Goal: Transaction & Acquisition: Purchase product/service

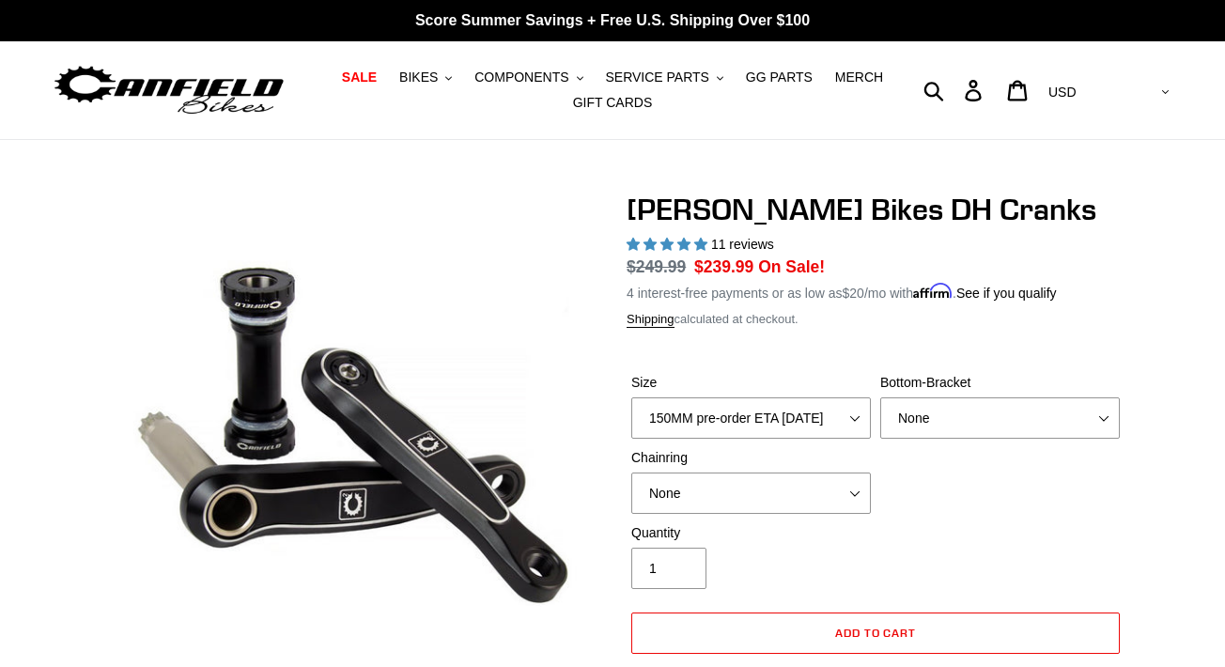
select select "highest-rating"
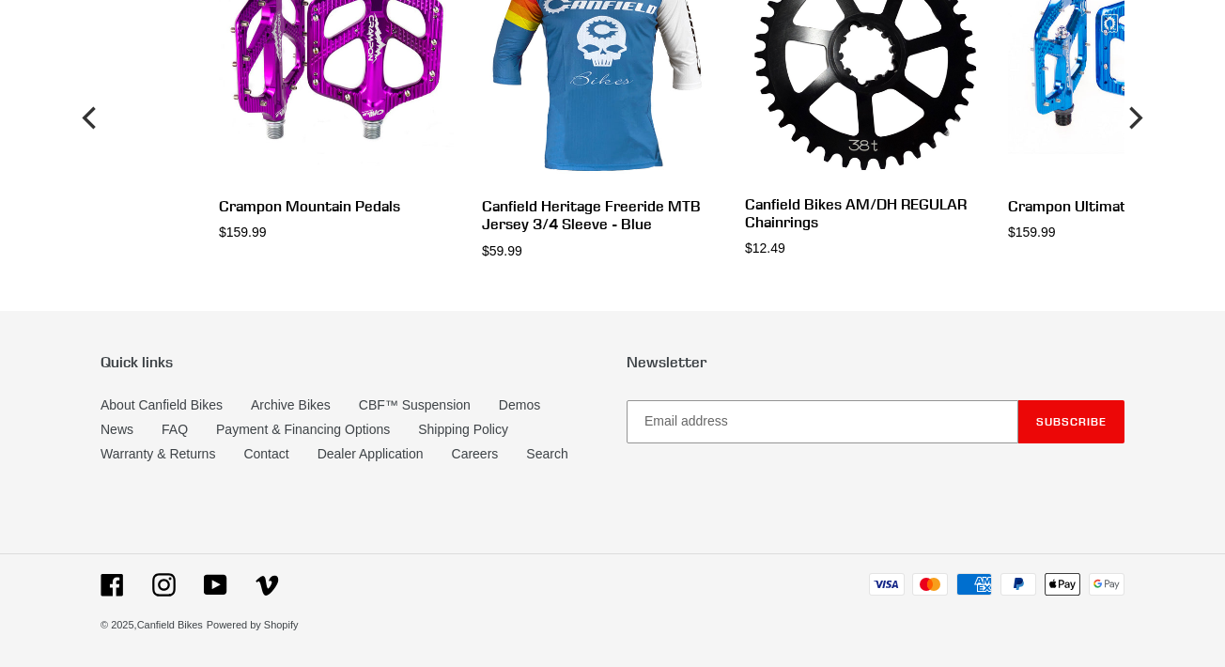
scroll to position [3812, 0]
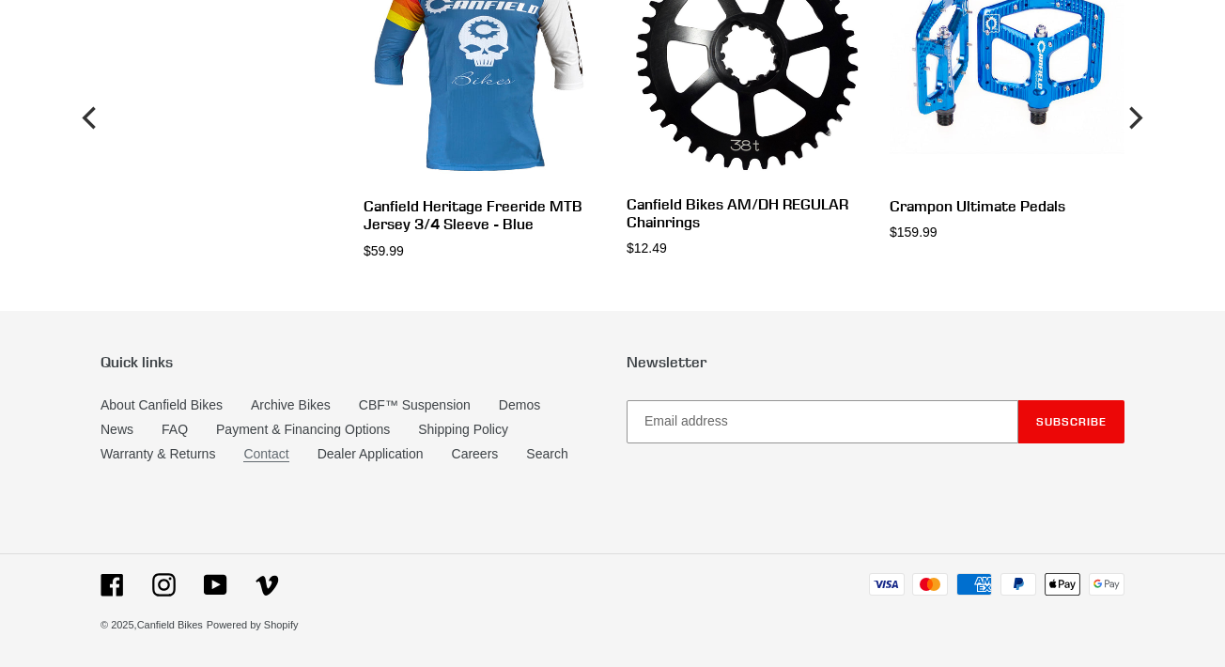
click at [257, 454] on link "Contact" at bounding box center [265, 454] width 45 height 16
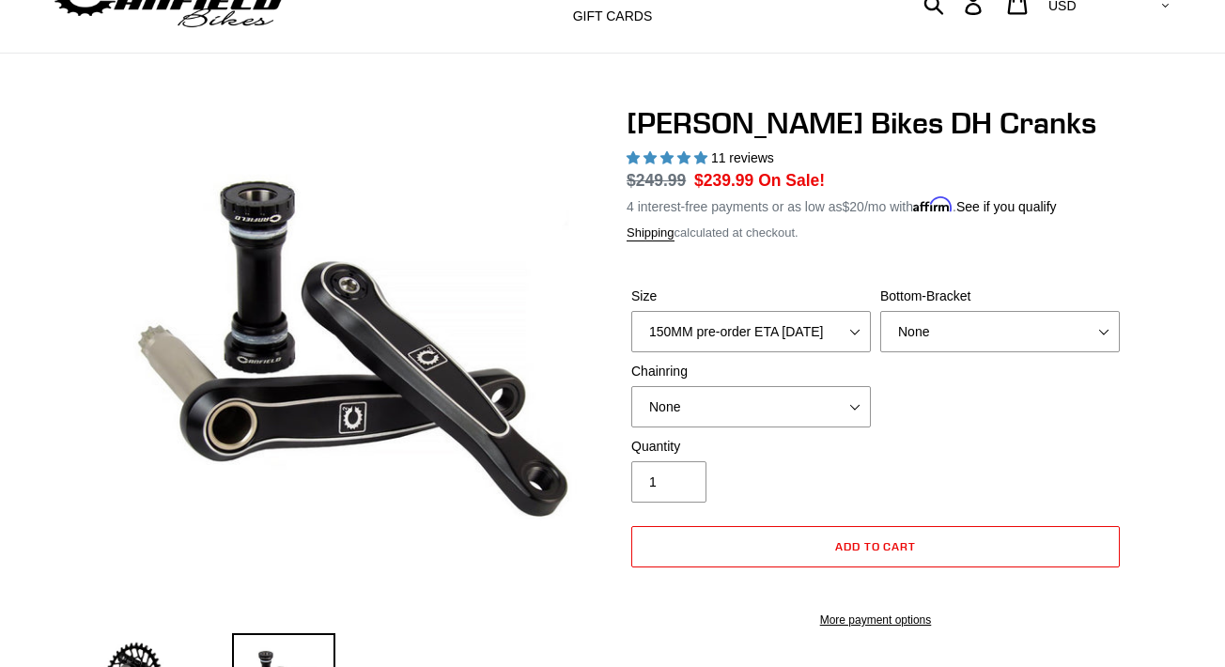
scroll to position [92, 0]
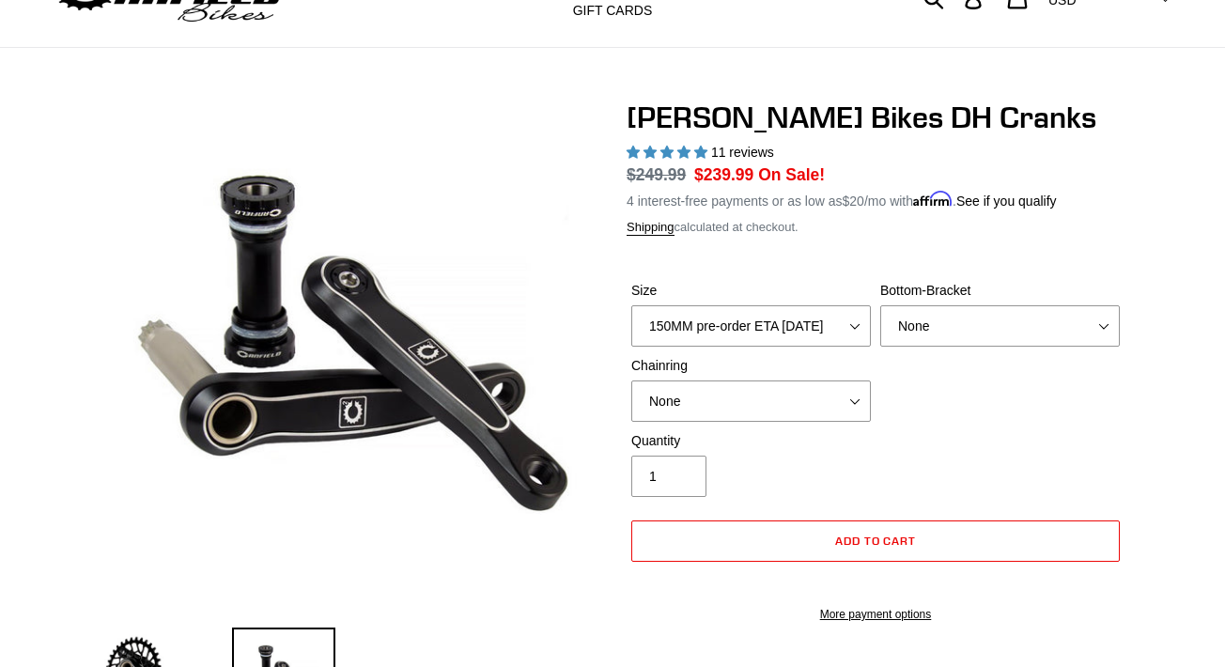
click at [939, 446] on div "Quantity 1" at bounding box center [876, 468] width 498 height 75
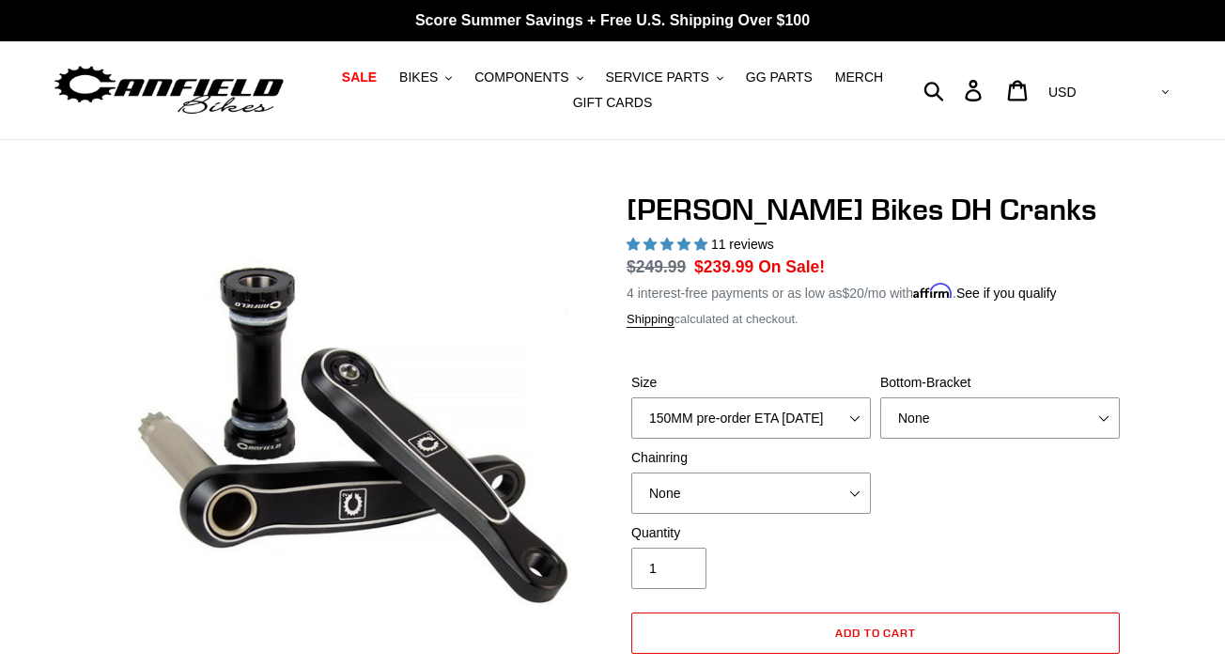
scroll to position [0, 0]
select select "BSA Threaded 83mm"
click at [1121, 468] on div "Size 150MM pre-order ETA 9/30/25 155MM pre-order ETA 9/30/25 160MM pre-order ET…" at bounding box center [876, 448] width 498 height 150
click at [428, 74] on span "BIKES" at bounding box center [418, 78] width 39 height 16
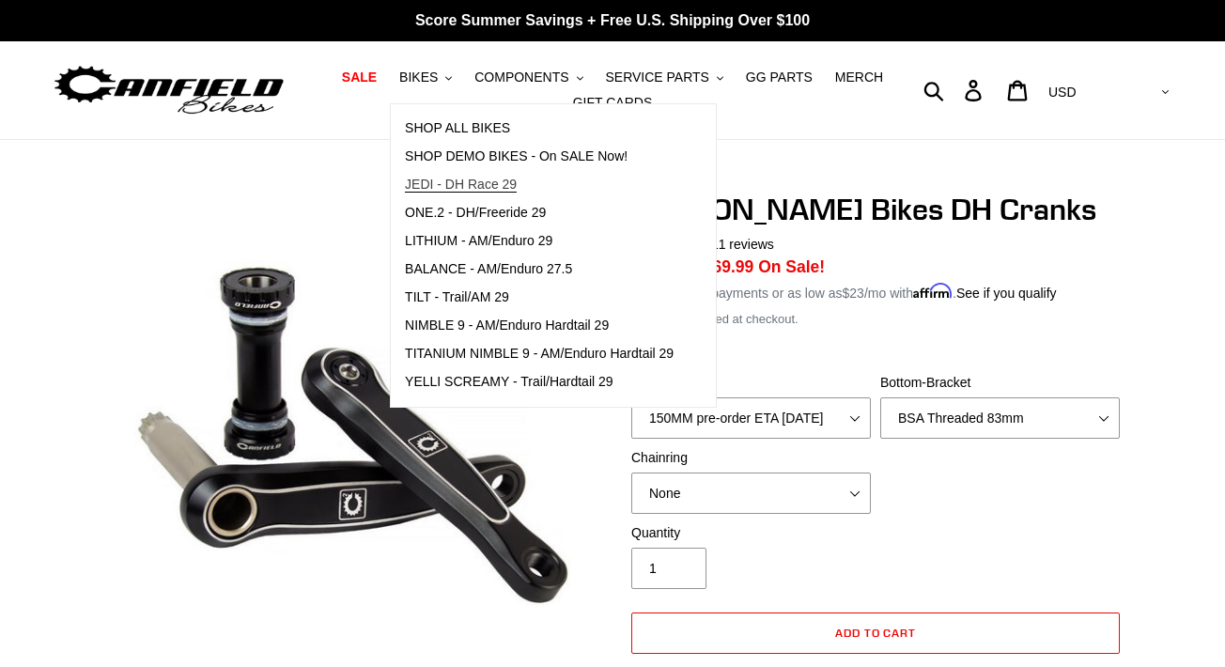
click at [484, 182] on span "JEDI - DH Race 29" at bounding box center [461, 185] width 112 height 16
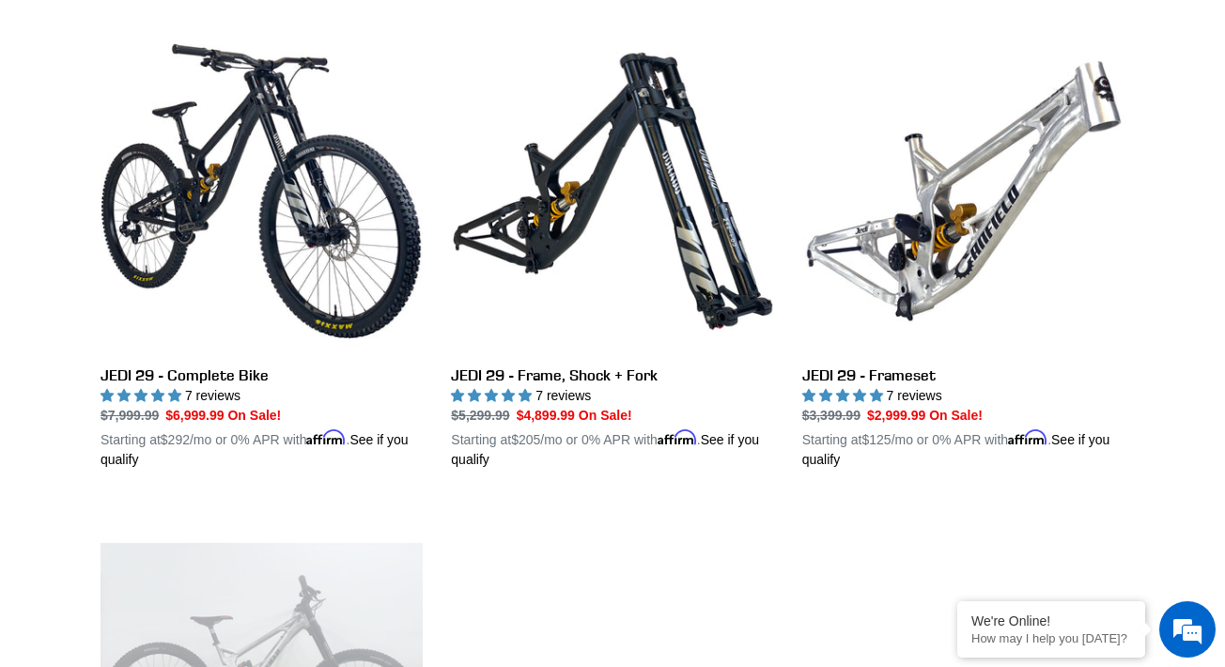
scroll to position [512, 0]
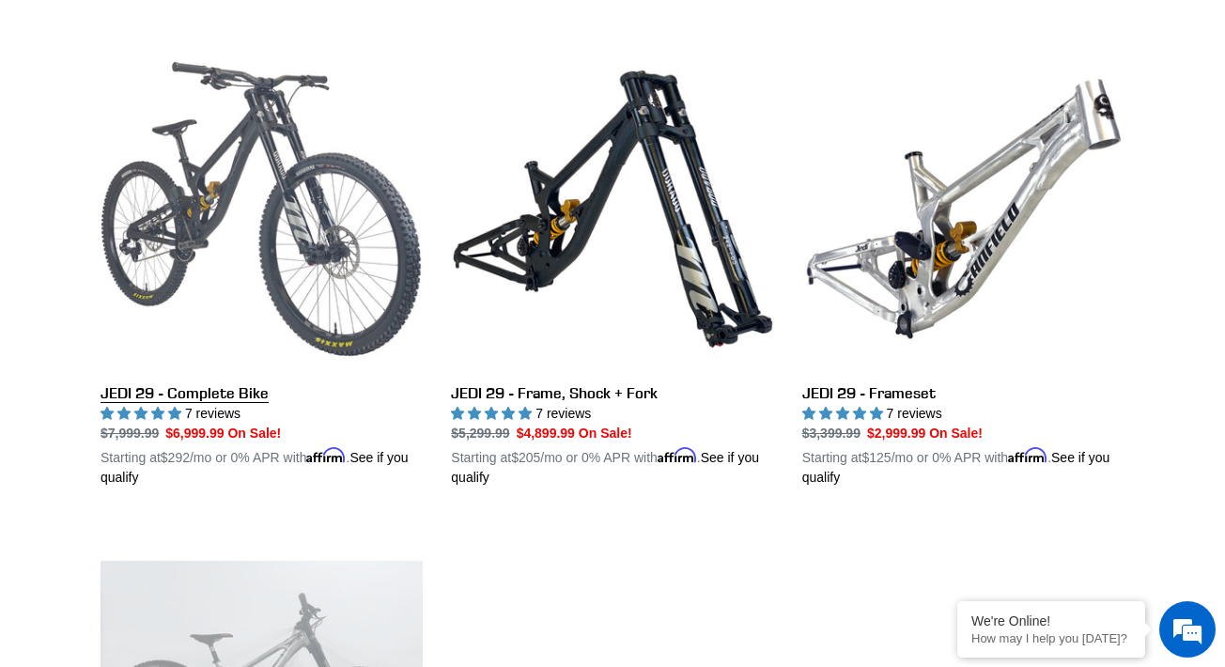
click at [219, 195] on link "JEDI 29 - Complete Bike" at bounding box center [262, 268] width 322 height 440
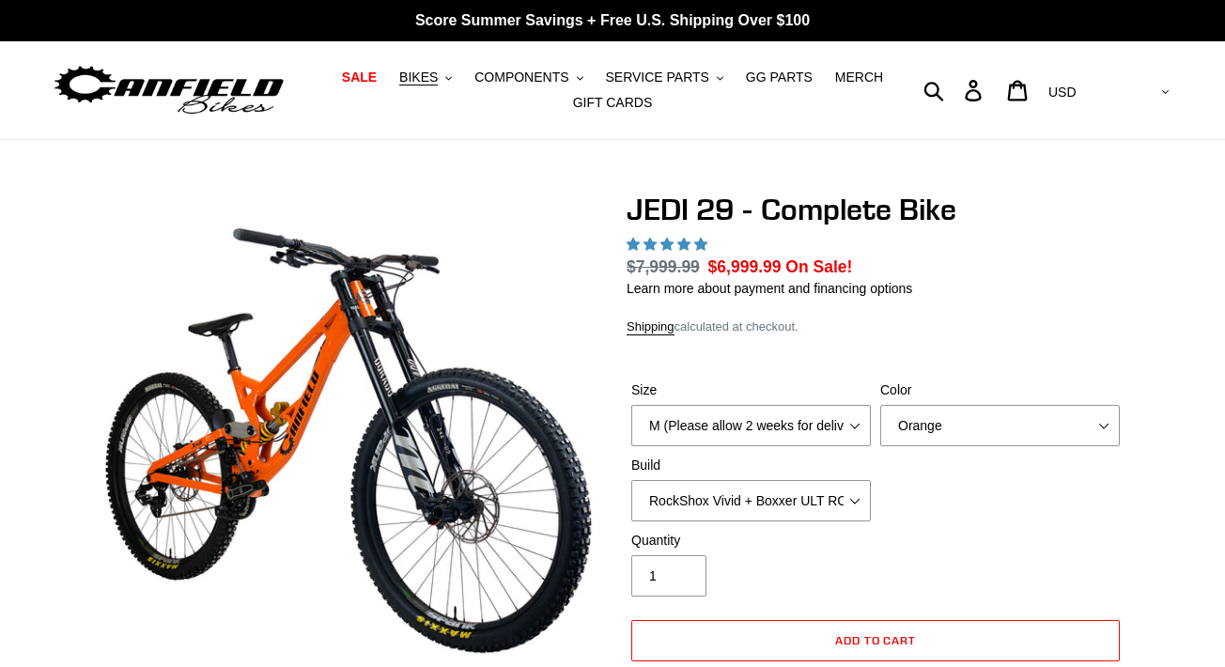
select select "highest-rating"
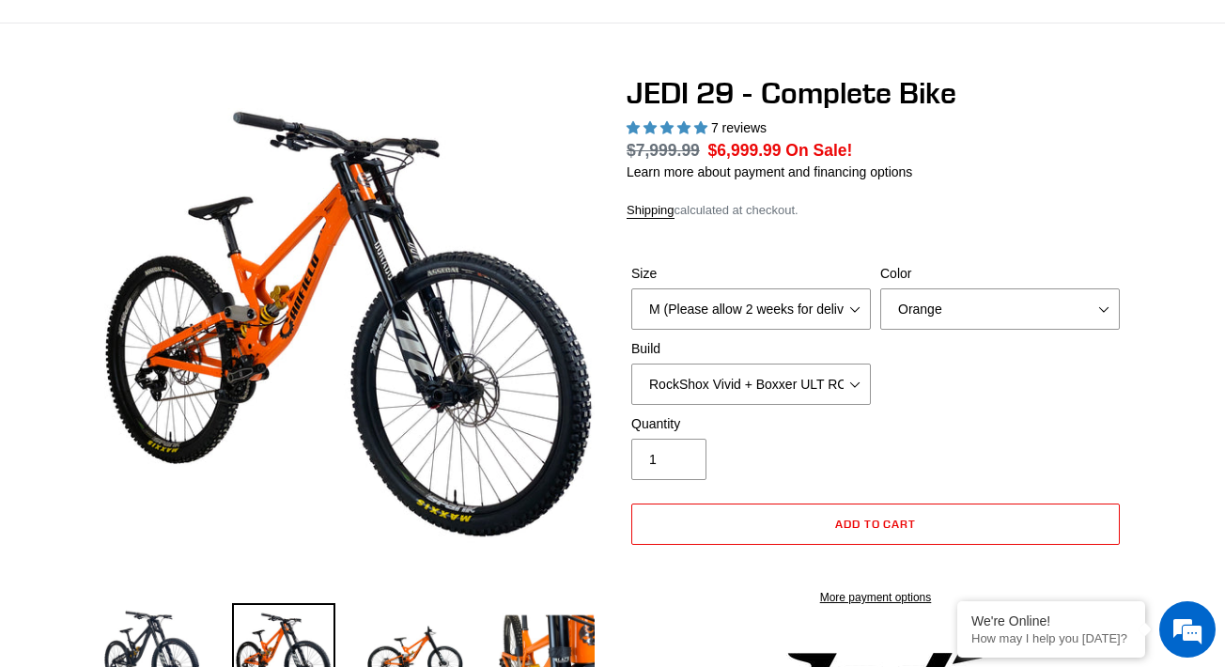
scroll to position [117, 0]
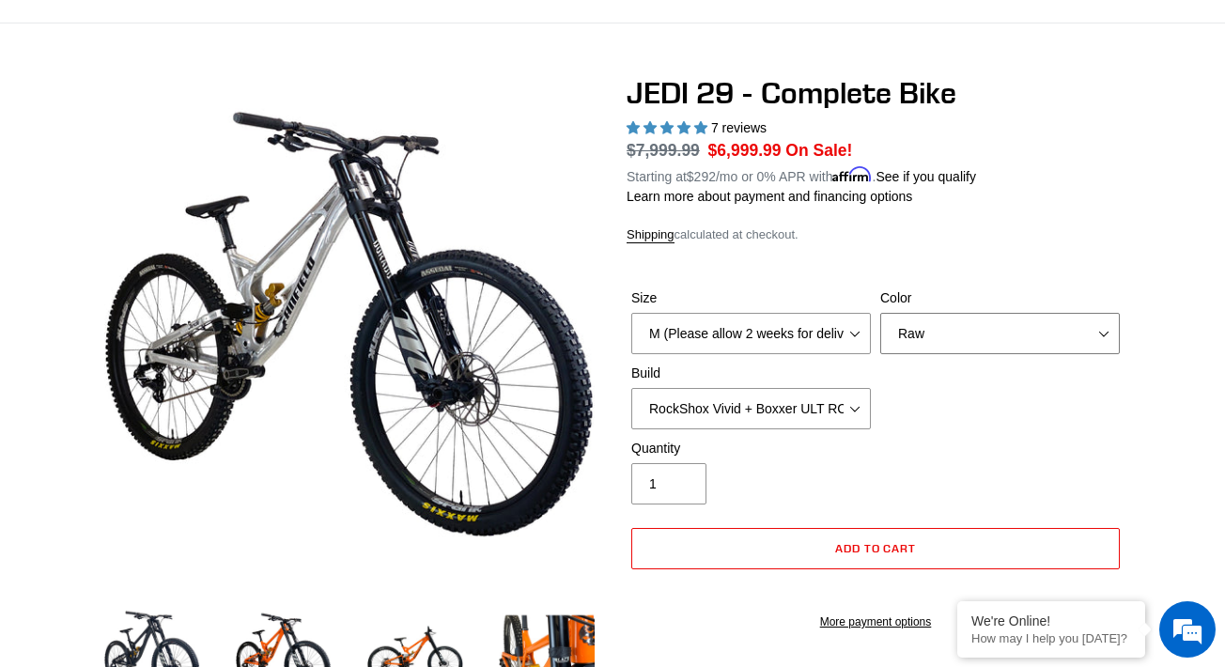
select select "Stealth Black"
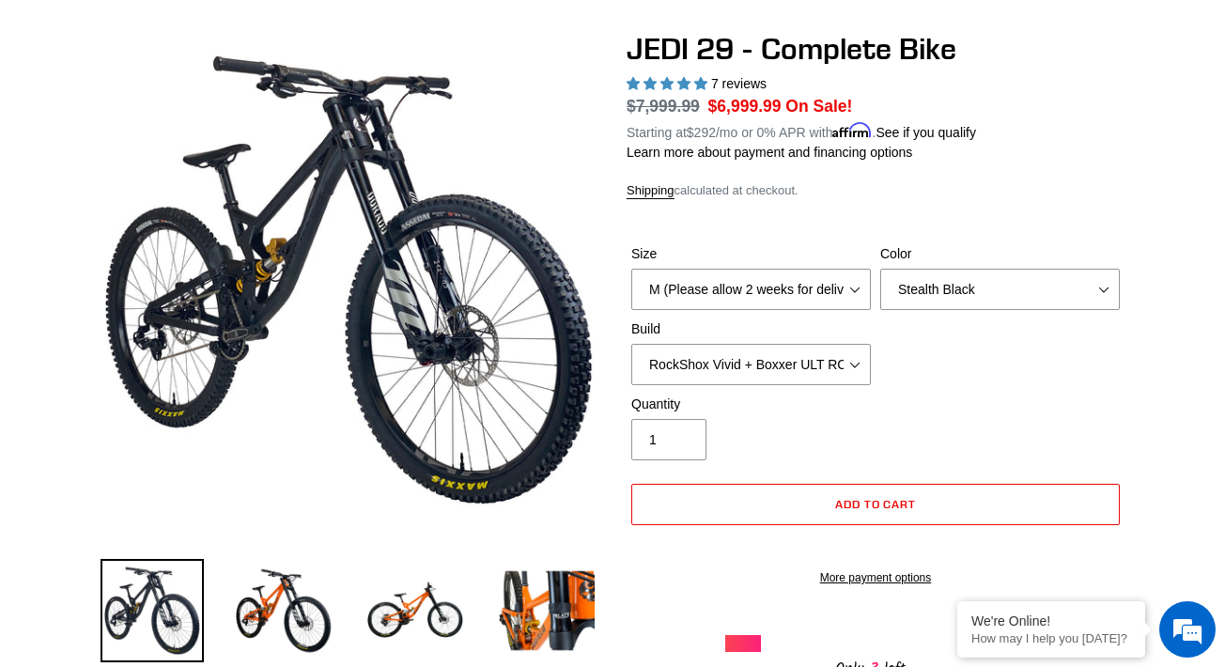
click at [1121, 360] on div "Size M (Please allow 2 weeks for delivery) L (Please allow 2 weeks for delivery…" at bounding box center [876, 319] width 498 height 150
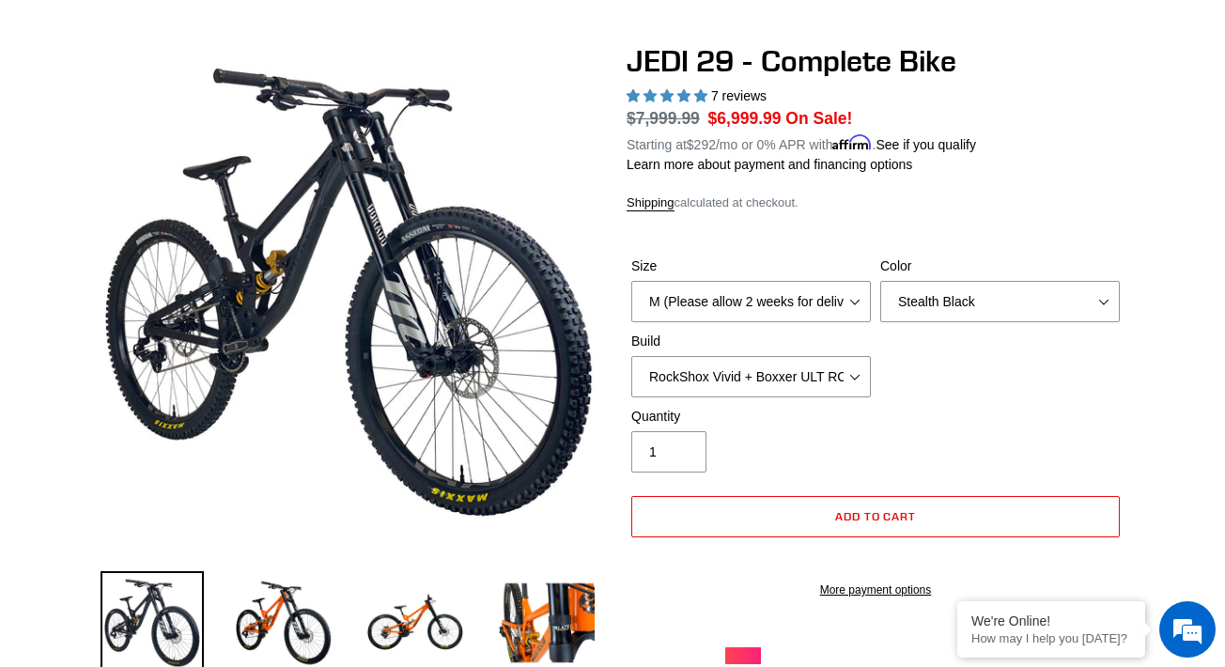
scroll to position [149, 0]
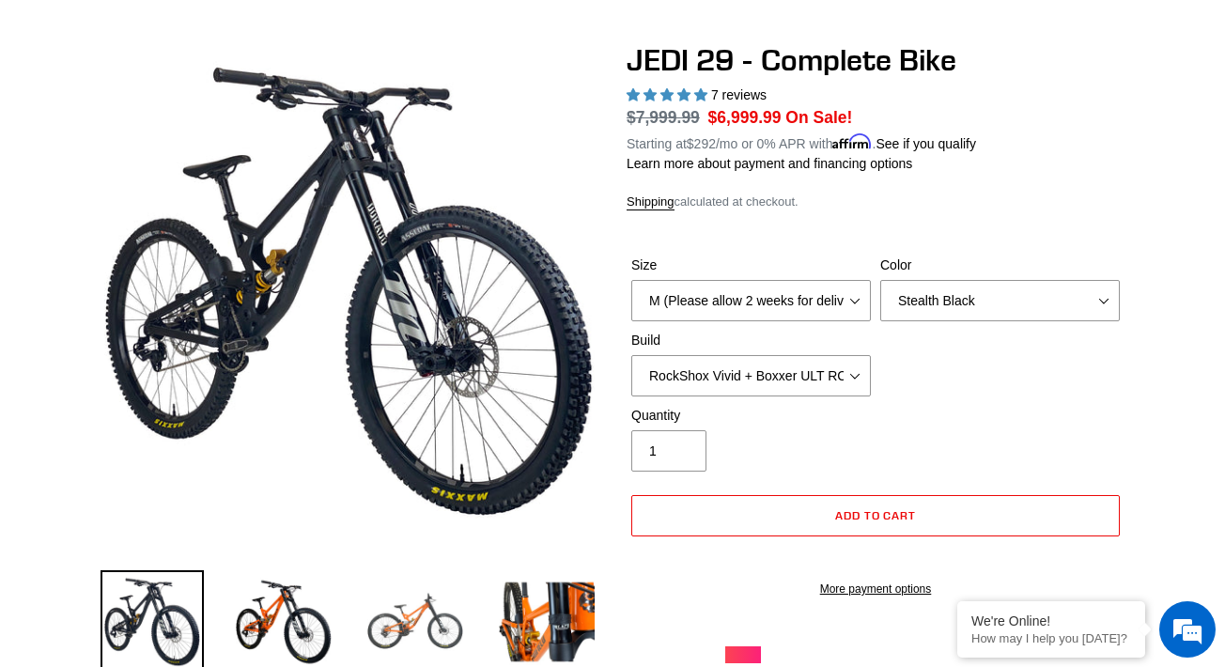
click at [445, 618] on img at bounding box center [415, 621] width 103 height 103
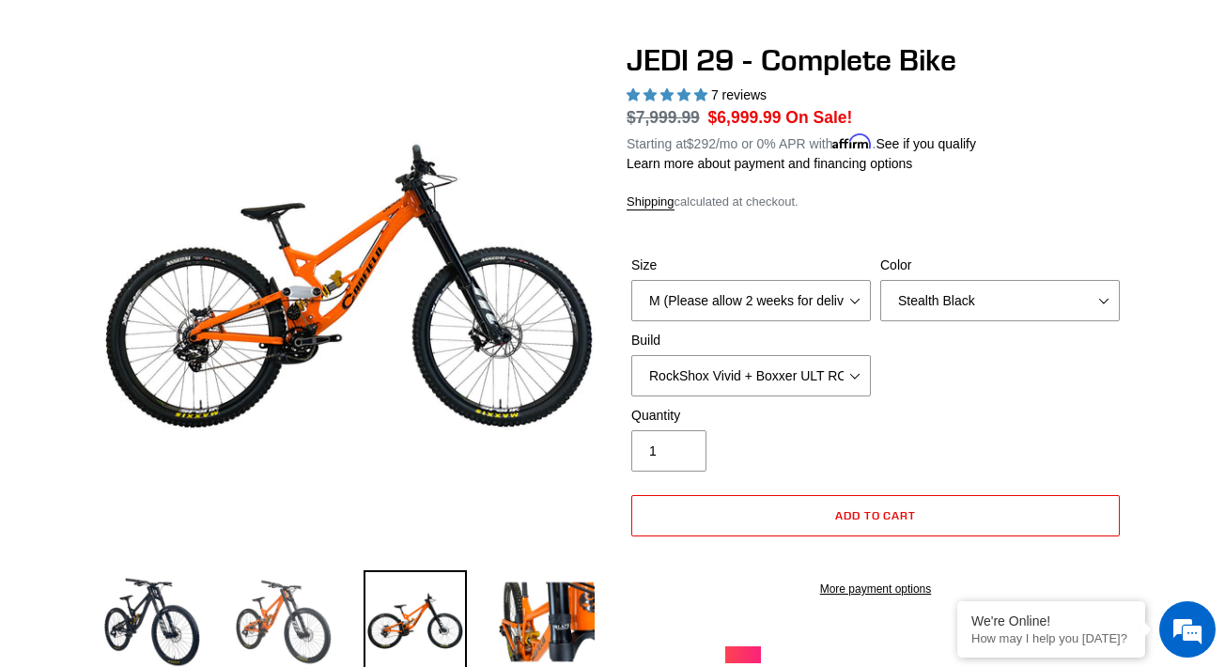
click at [269, 623] on img at bounding box center [283, 621] width 103 height 103
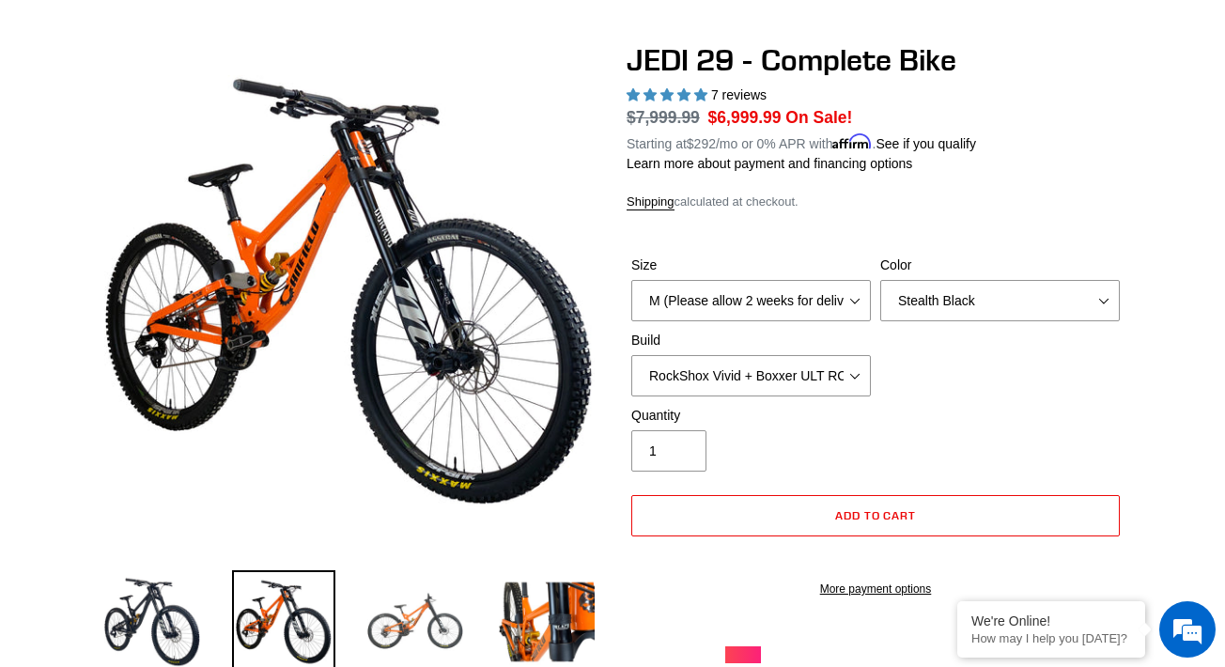
click at [410, 630] on img at bounding box center [415, 621] width 103 height 103
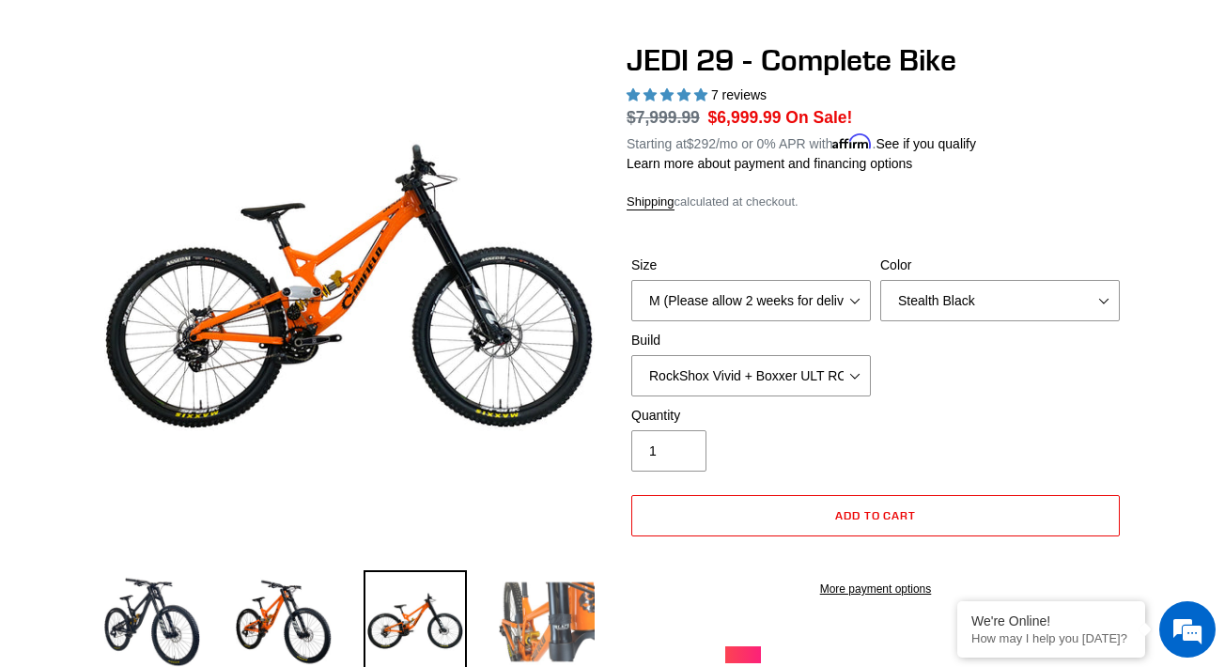
click at [546, 625] on img at bounding box center [546, 621] width 103 height 103
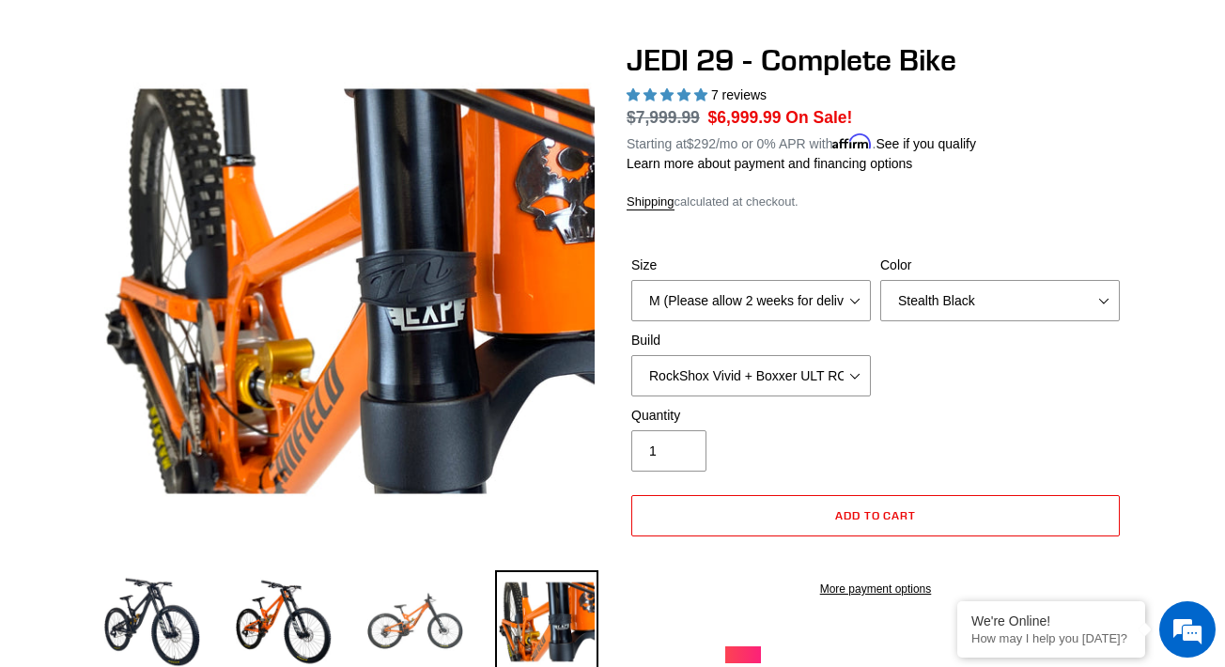
click at [428, 626] on img at bounding box center [415, 621] width 103 height 103
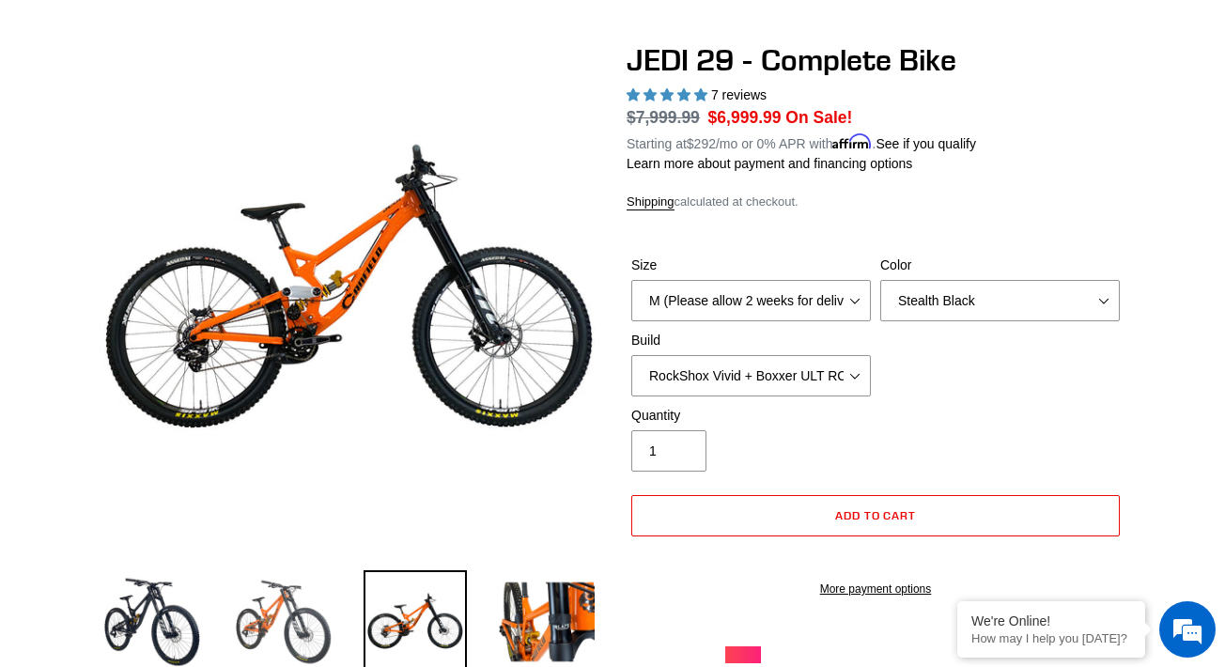
click at [288, 616] on img at bounding box center [283, 621] width 103 height 103
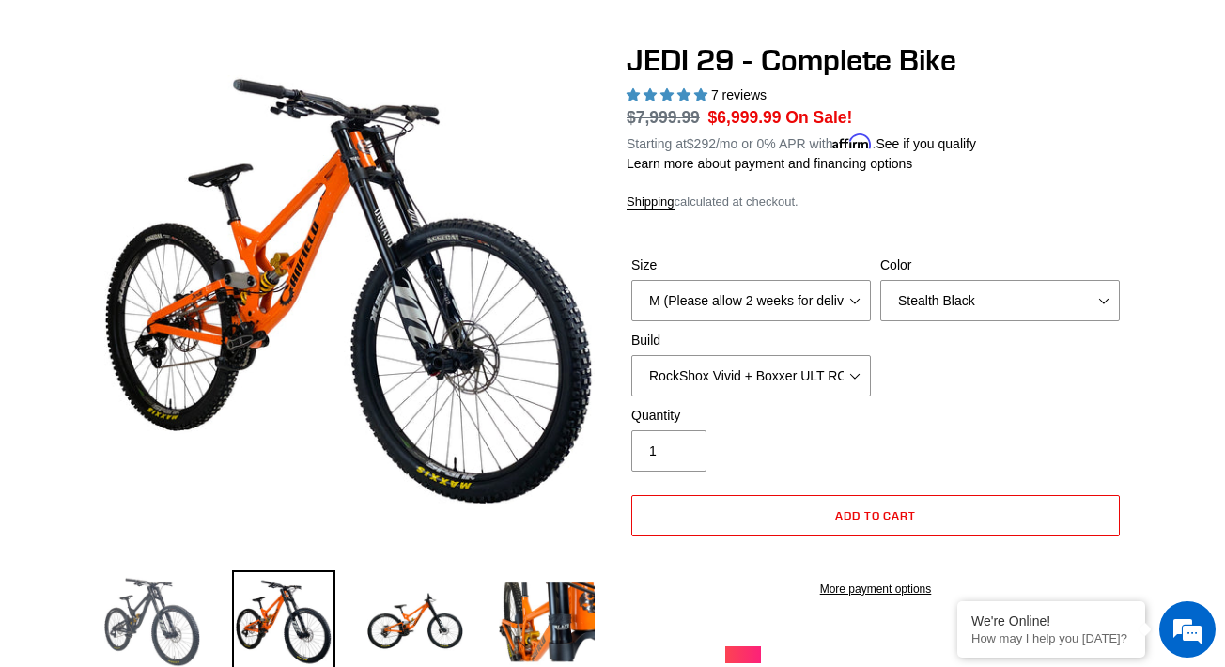
click at [170, 614] on img at bounding box center [152, 621] width 103 height 103
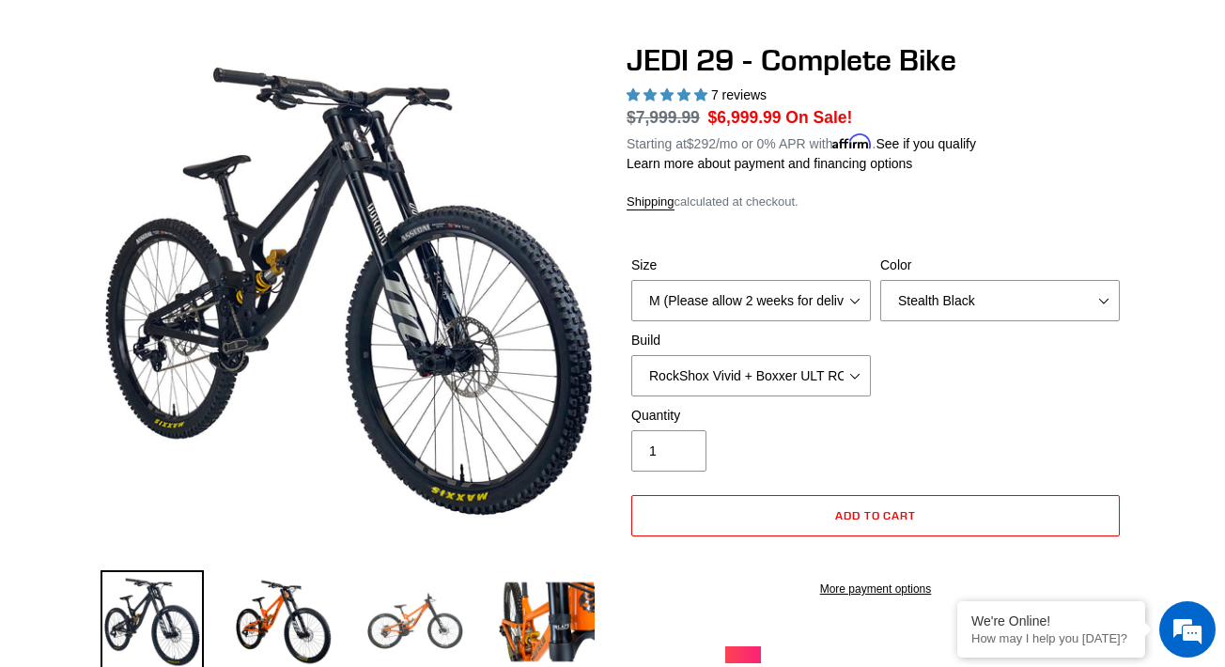
click at [398, 607] on img at bounding box center [415, 621] width 103 height 103
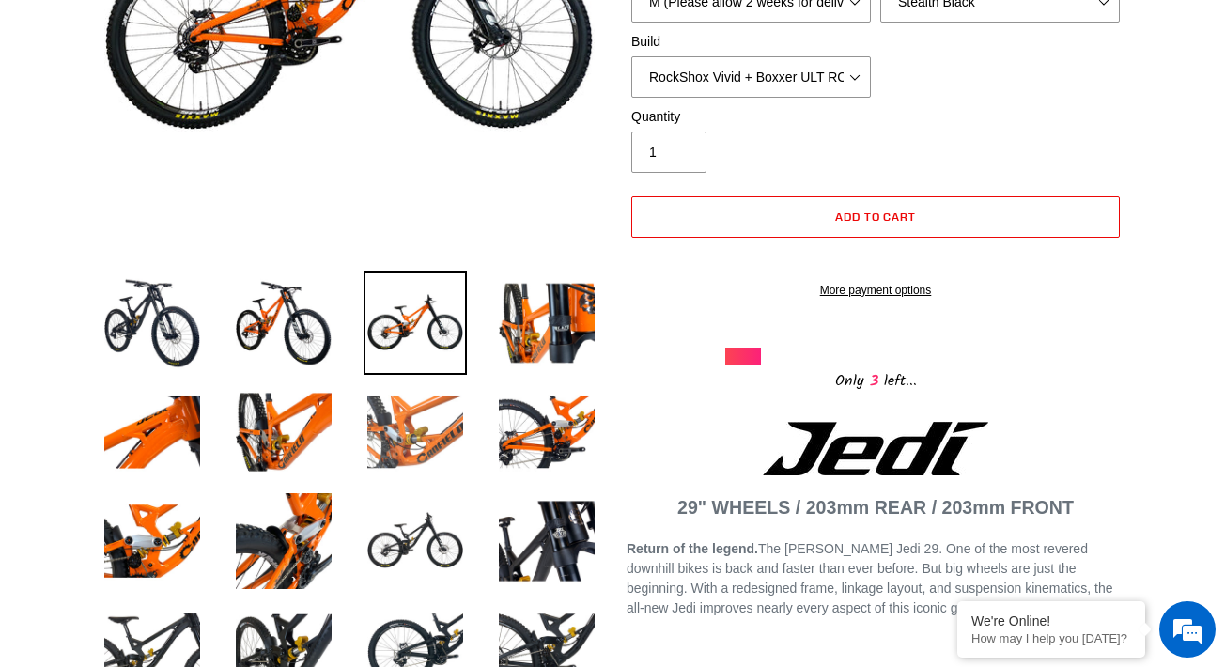
scroll to position [458, 0]
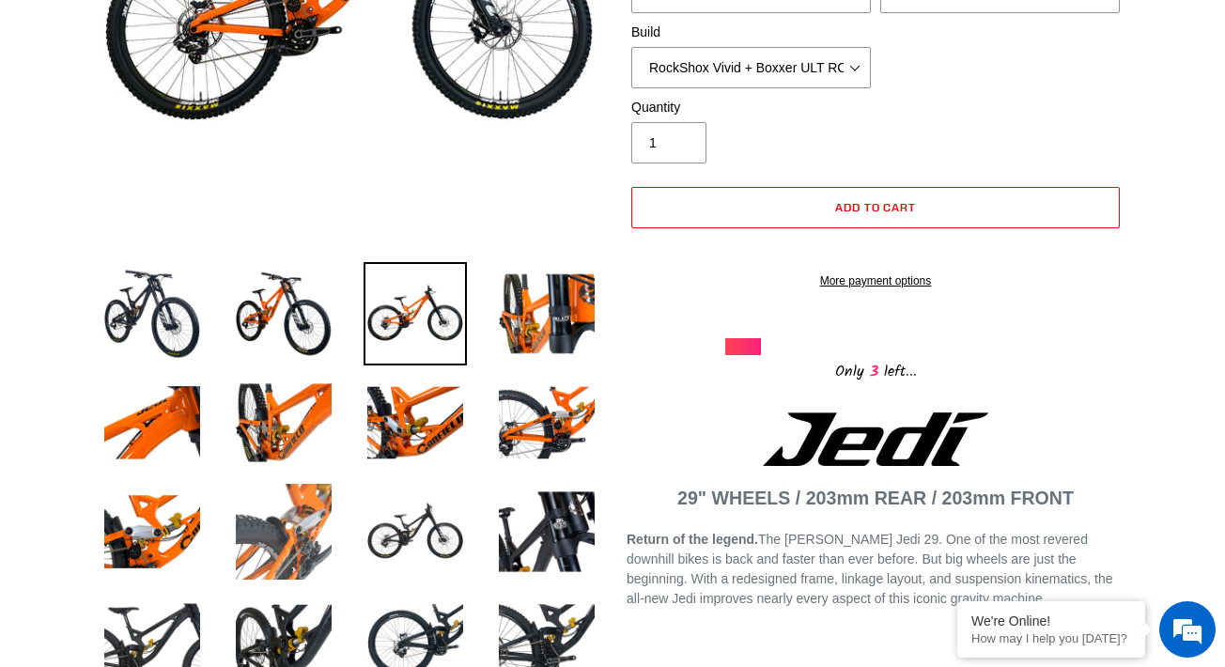
click at [268, 509] on img at bounding box center [283, 531] width 103 height 103
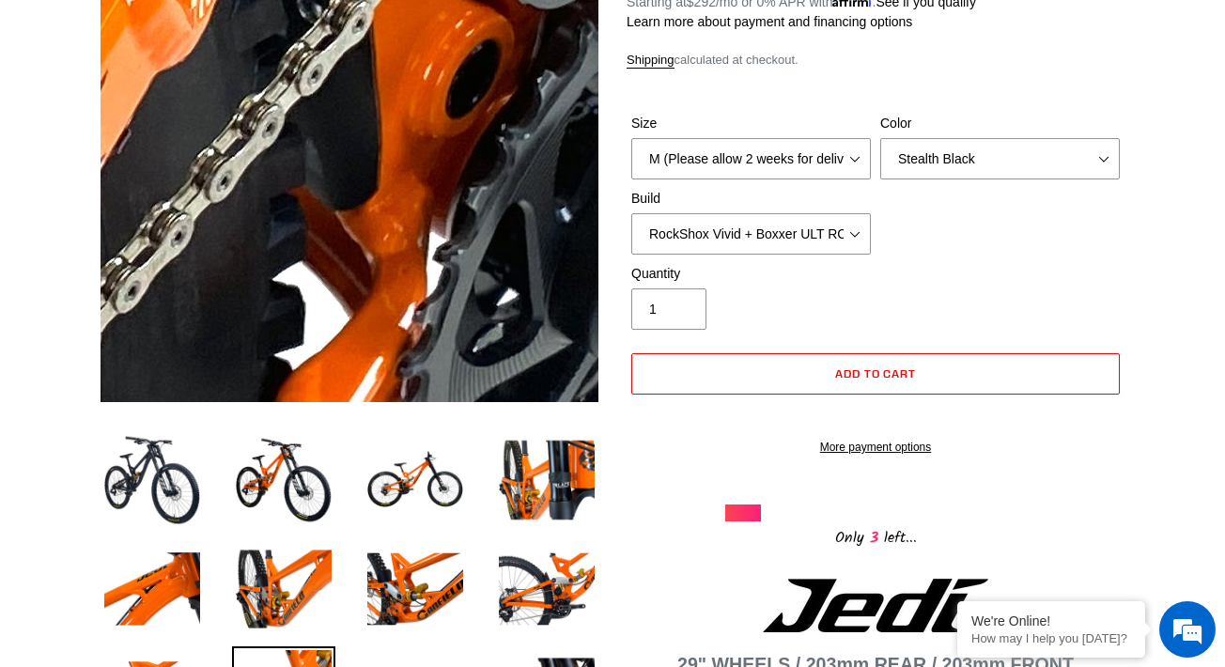
scroll to position [492, 0]
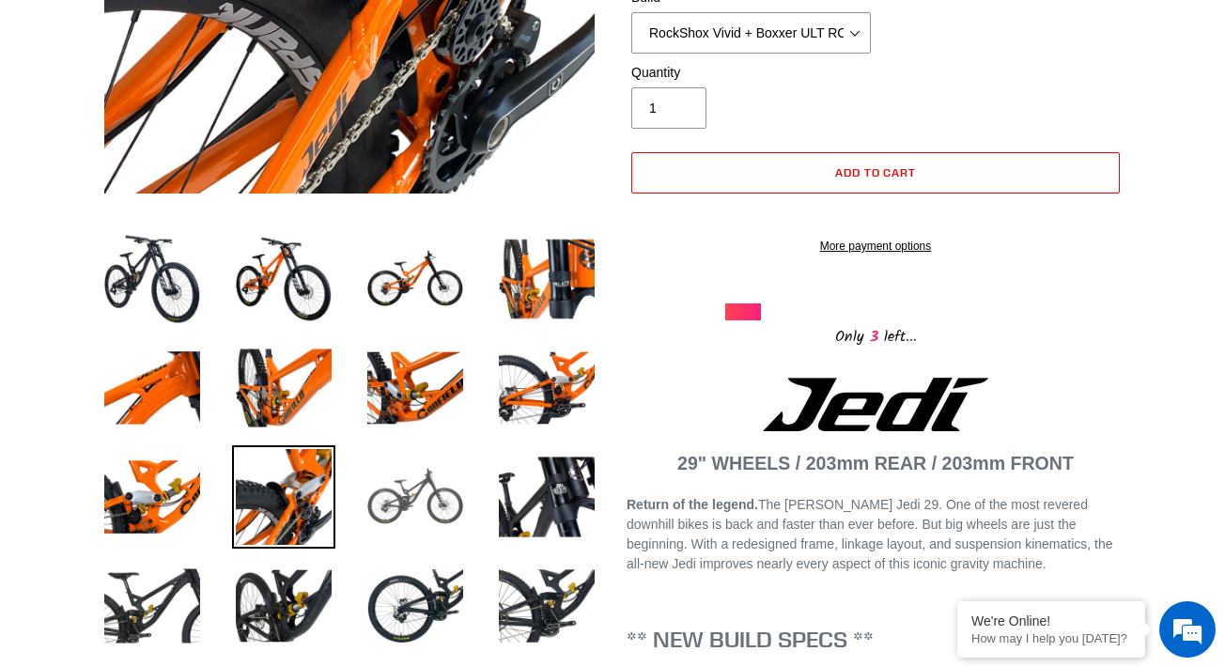
click at [422, 522] on img at bounding box center [415, 496] width 103 height 103
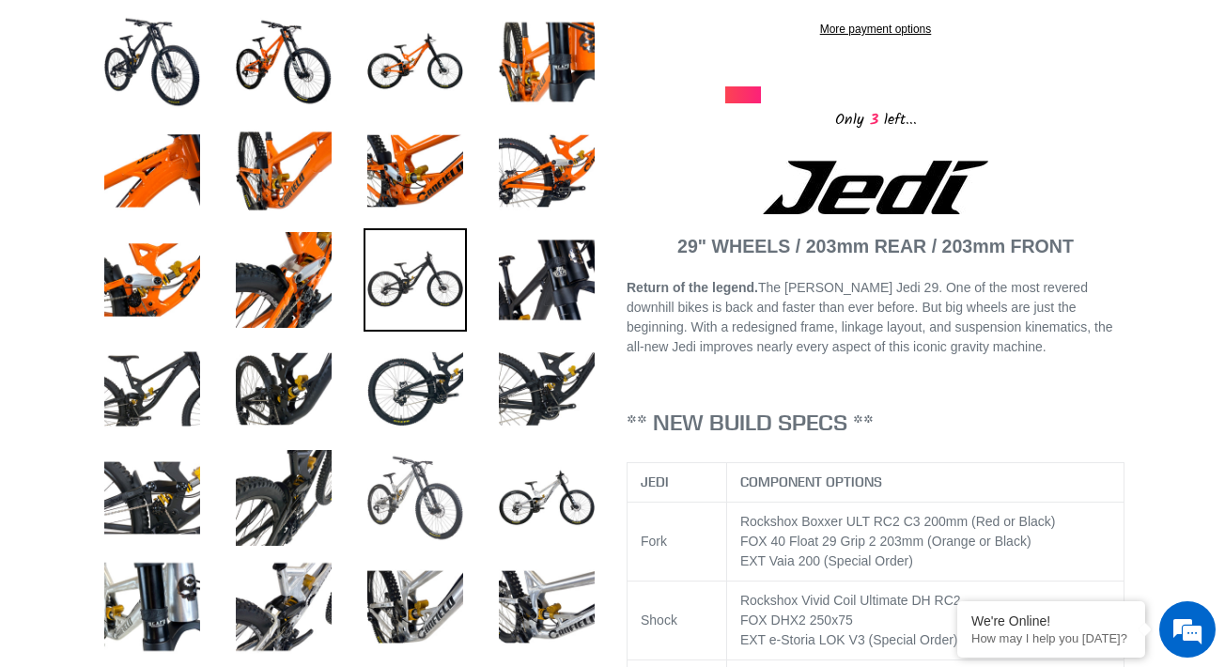
scroll to position [735, 0]
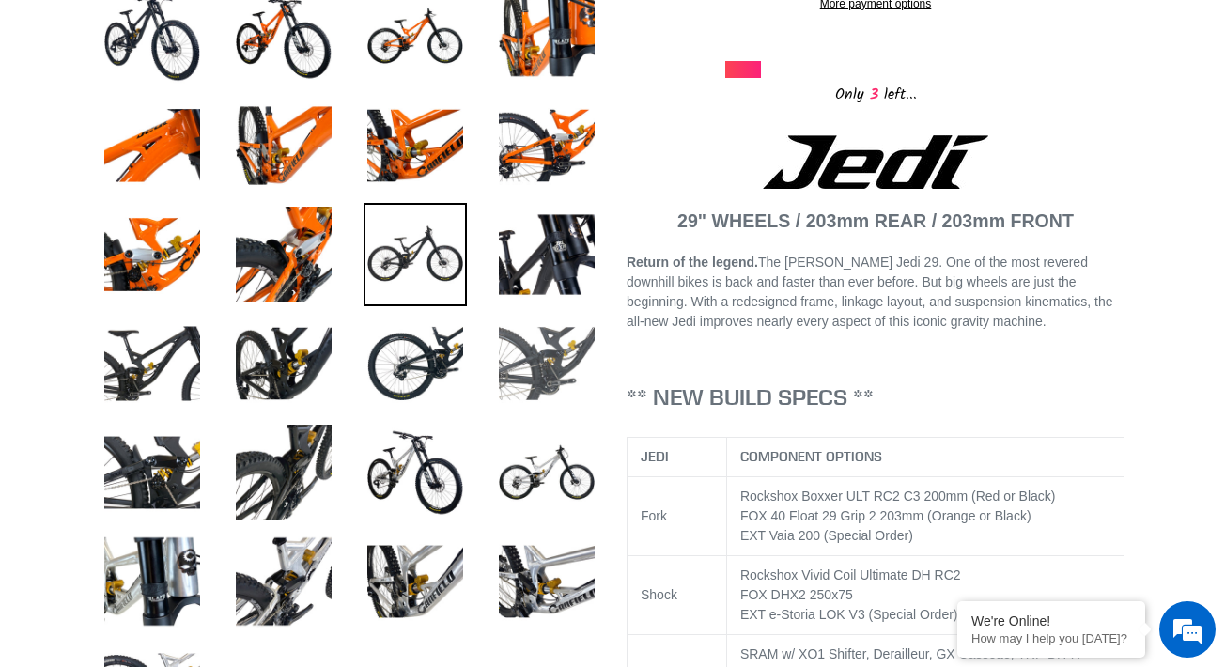
click at [553, 348] on img at bounding box center [546, 363] width 103 height 103
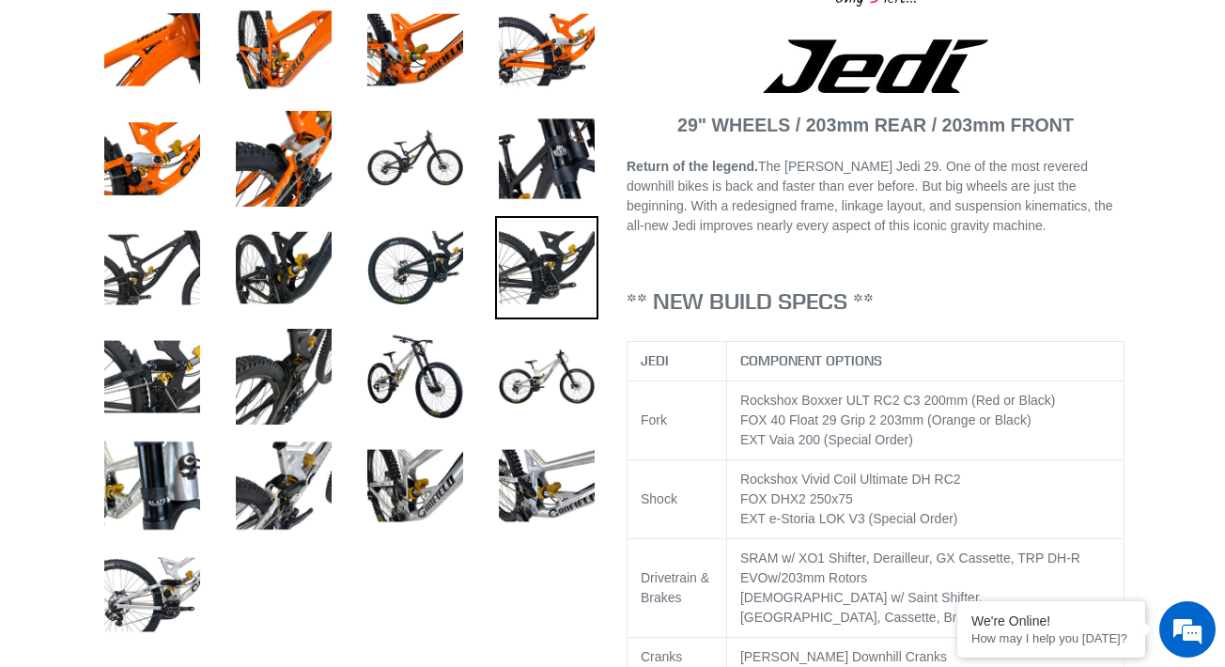
scroll to position [848, 0]
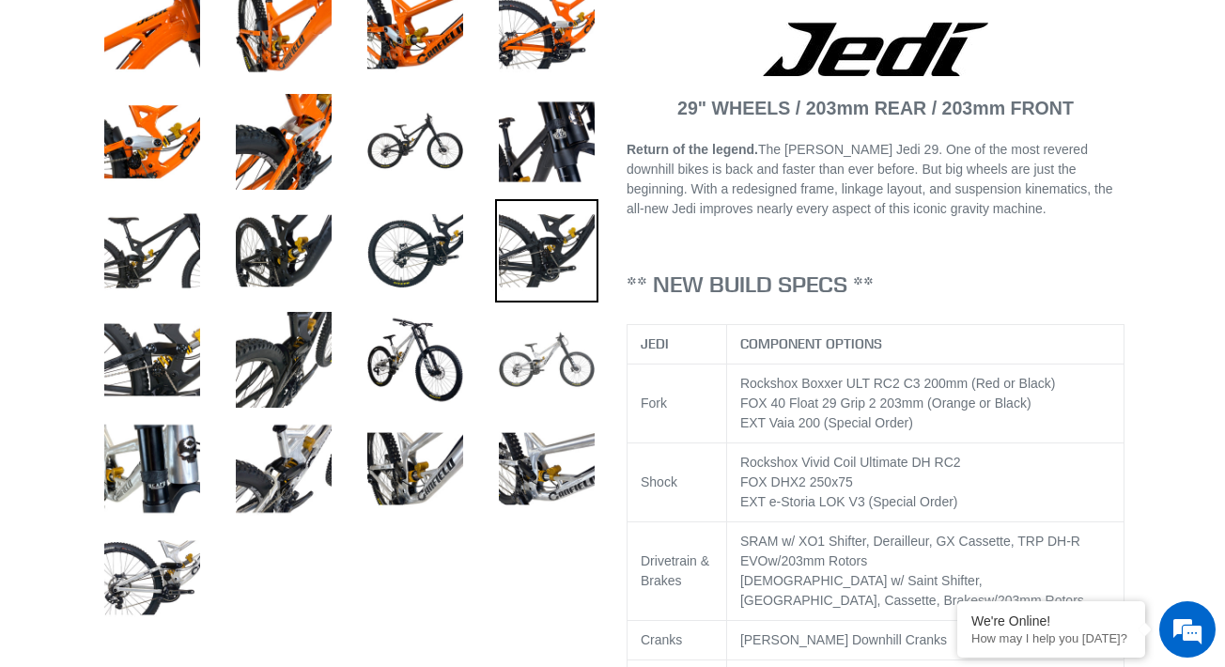
click at [537, 379] on img at bounding box center [546, 359] width 103 height 103
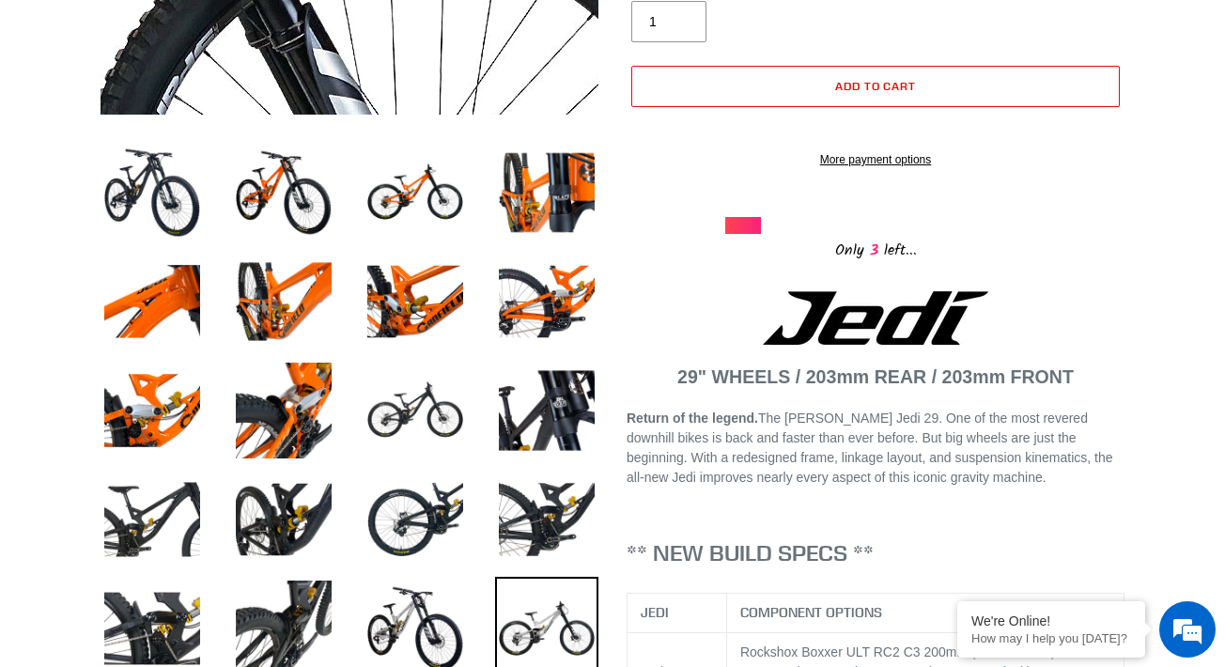
scroll to position [849, 0]
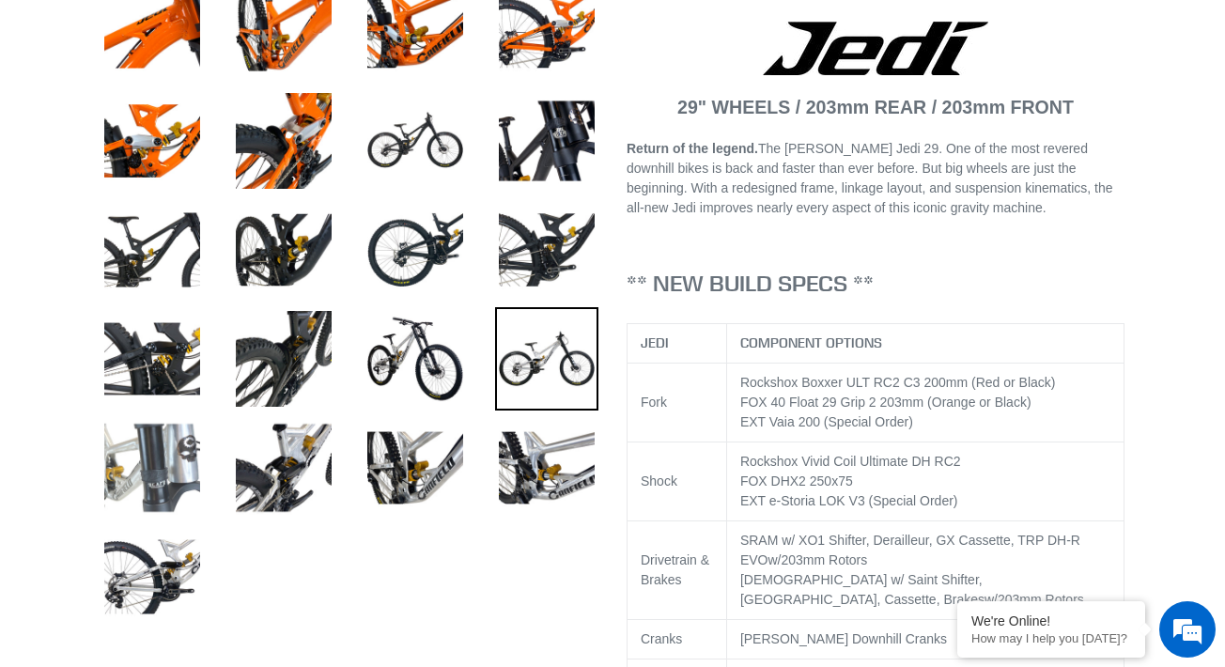
click at [147, 473] on img at bounding box center [152, 467] width 103 height 103
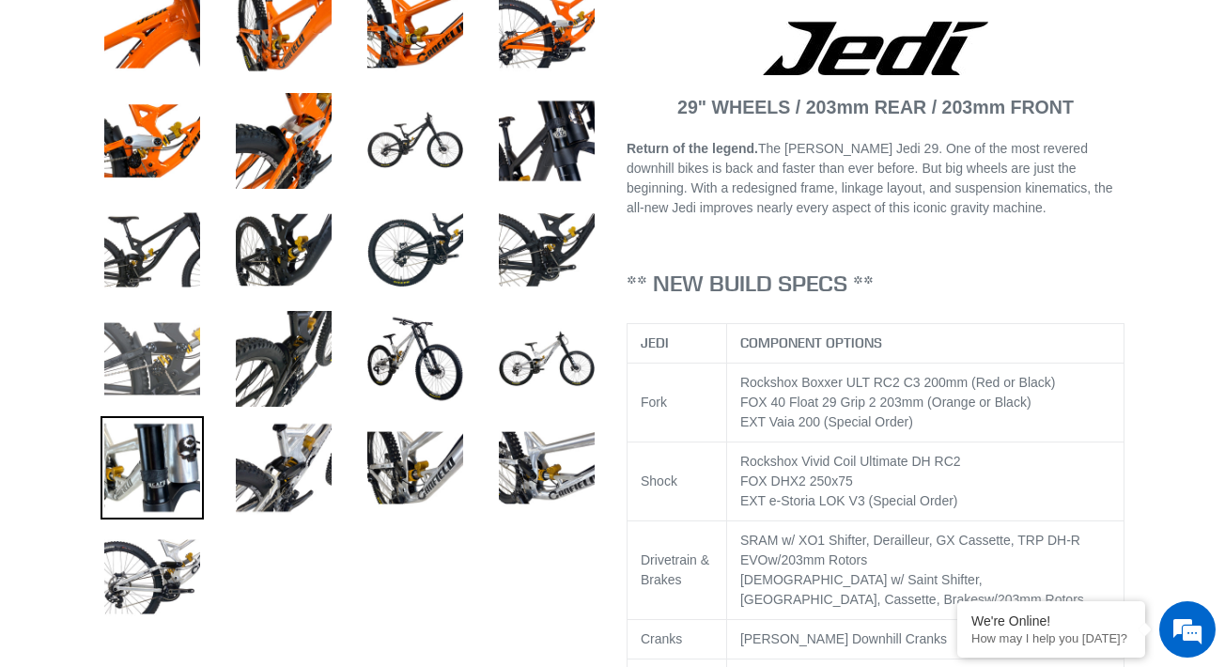
click at [151, 311] on img at bounding box center [152, 358] width 103 height 103
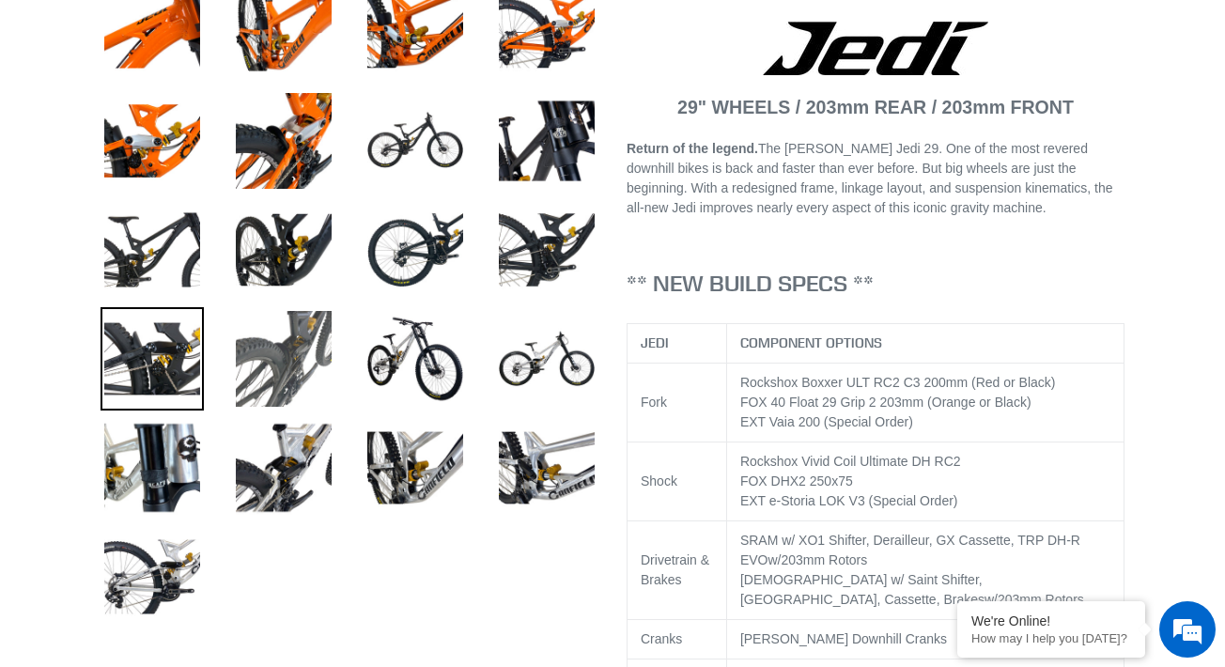
click at [283, 318] on img at bounding box center [283, 358] width 103 height 103
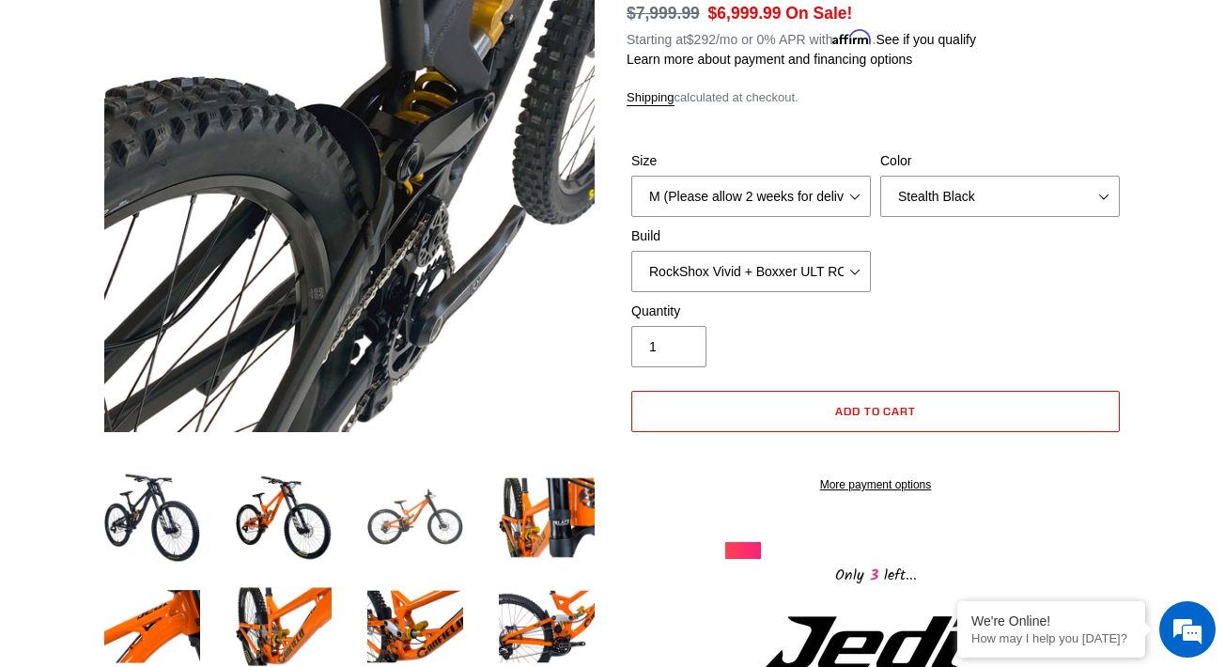
scroll to position [255, 0]
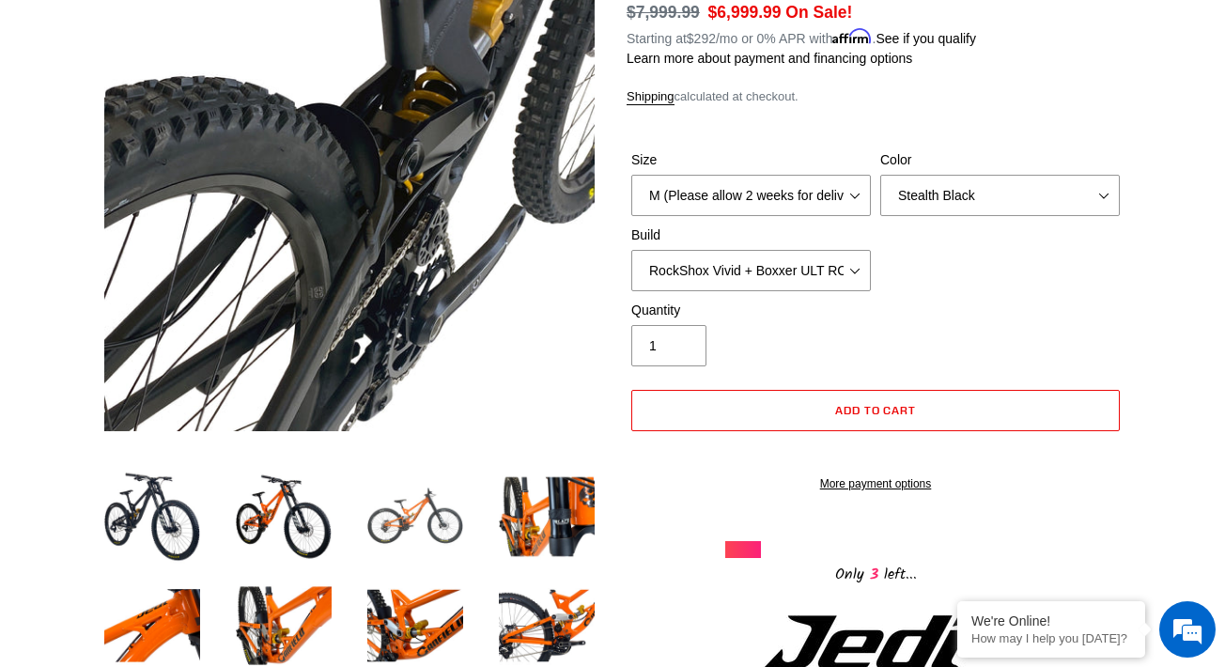
click at [388, 546] on img at bounding box center [415, 516] width 103 height 103
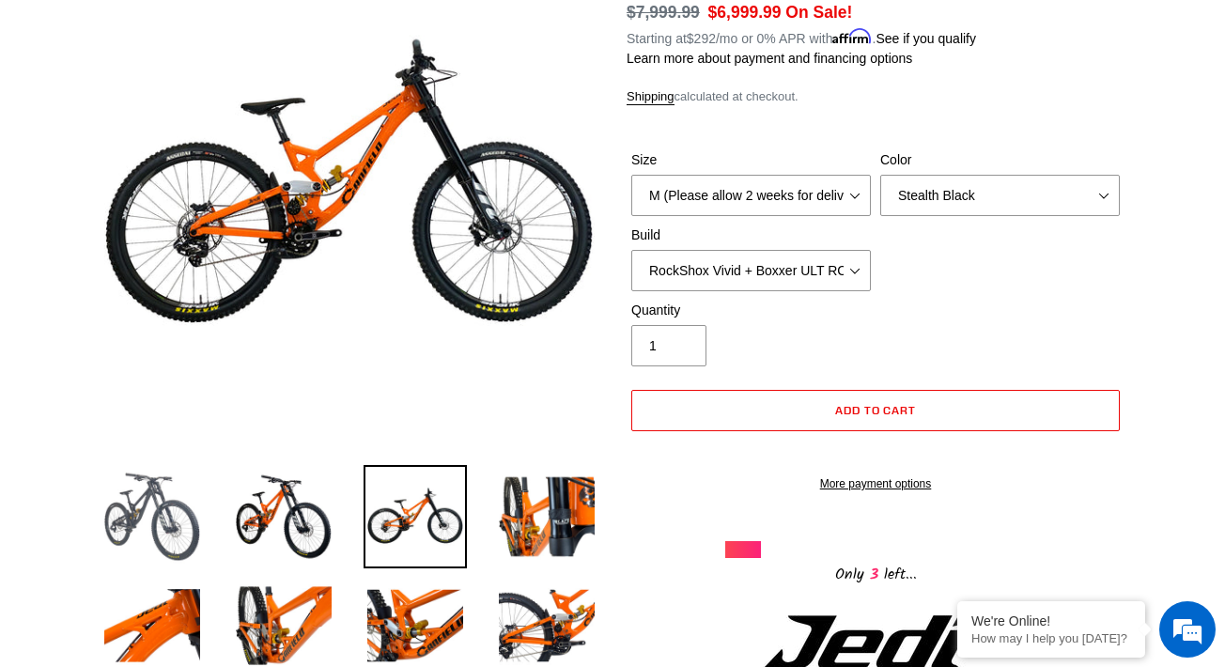
click at [163, 514] on img at bounding box center [152, 516] width 103 height 103
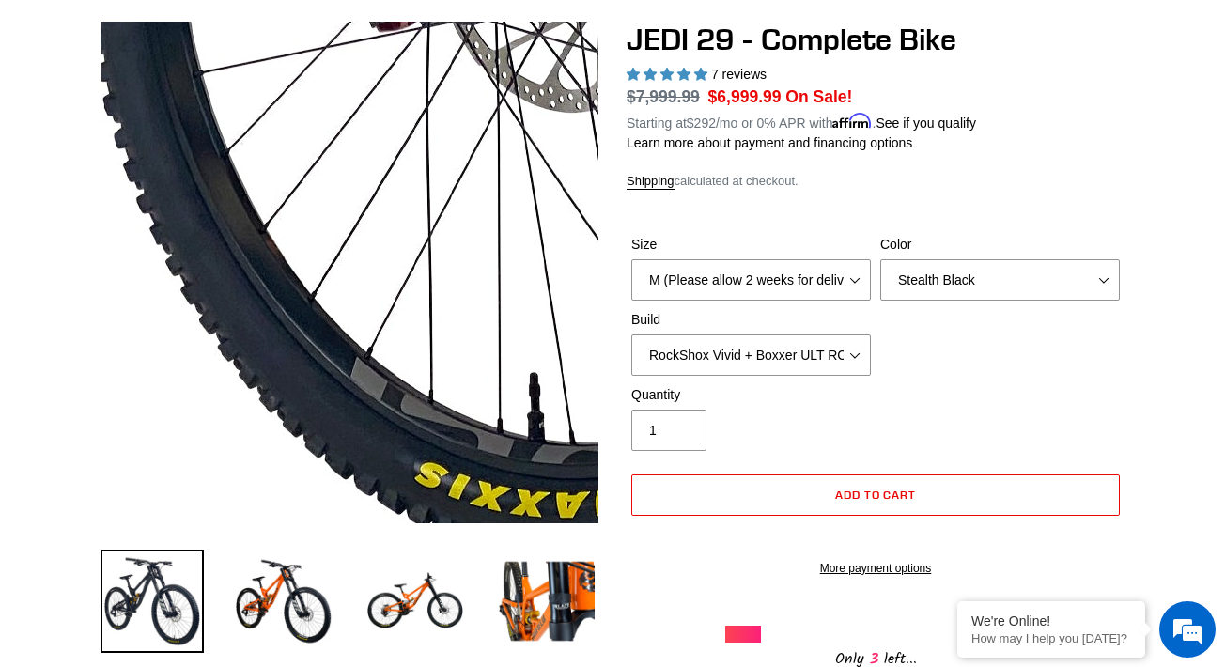
scroll to position [171, 0]
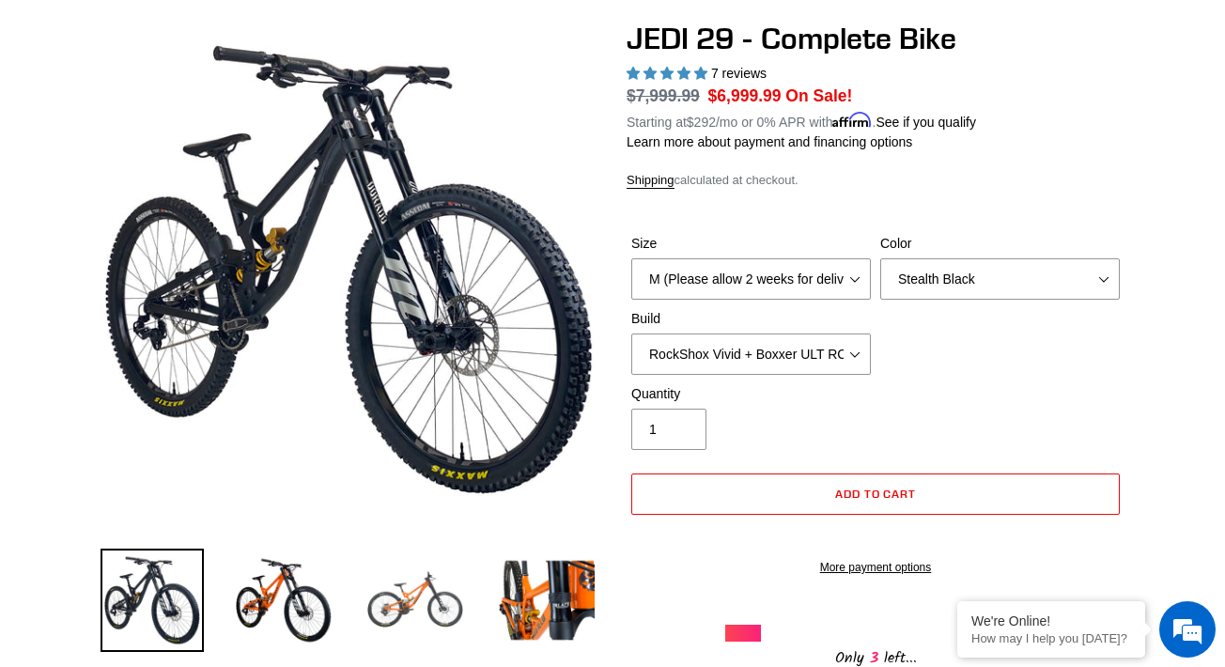
click at [396, 629] on img at bounding box center [415, 600] width 103 height 103
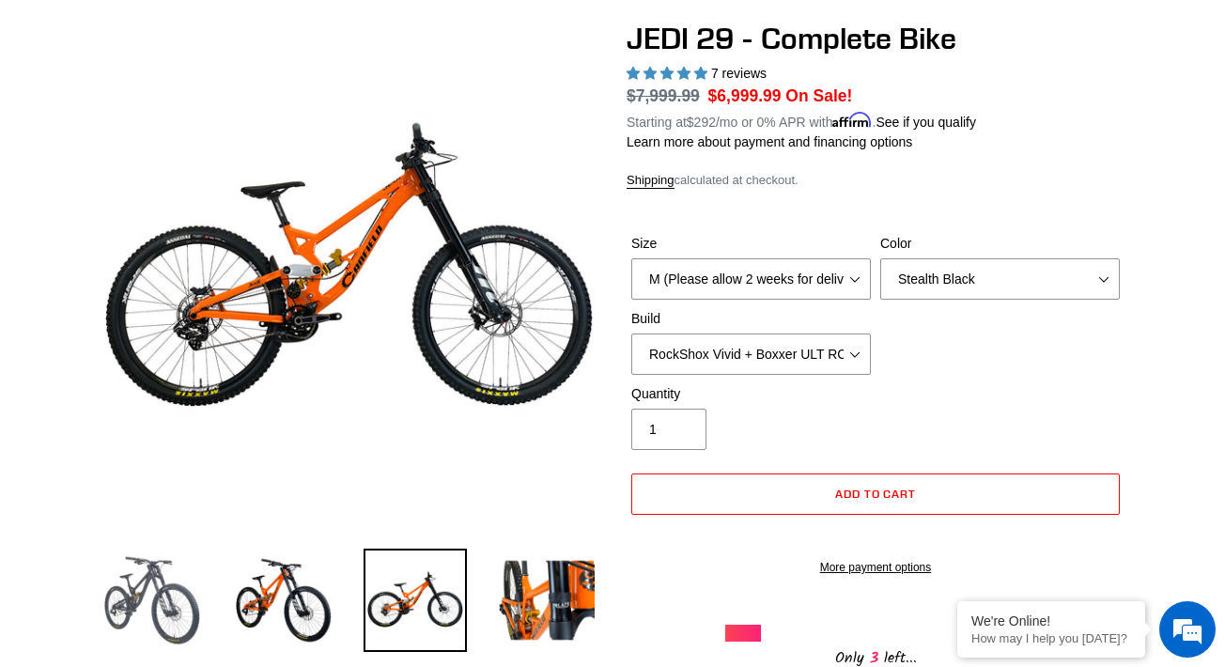
click at [170, 613] on img at bounding box center [152, 600] width 103 height 103
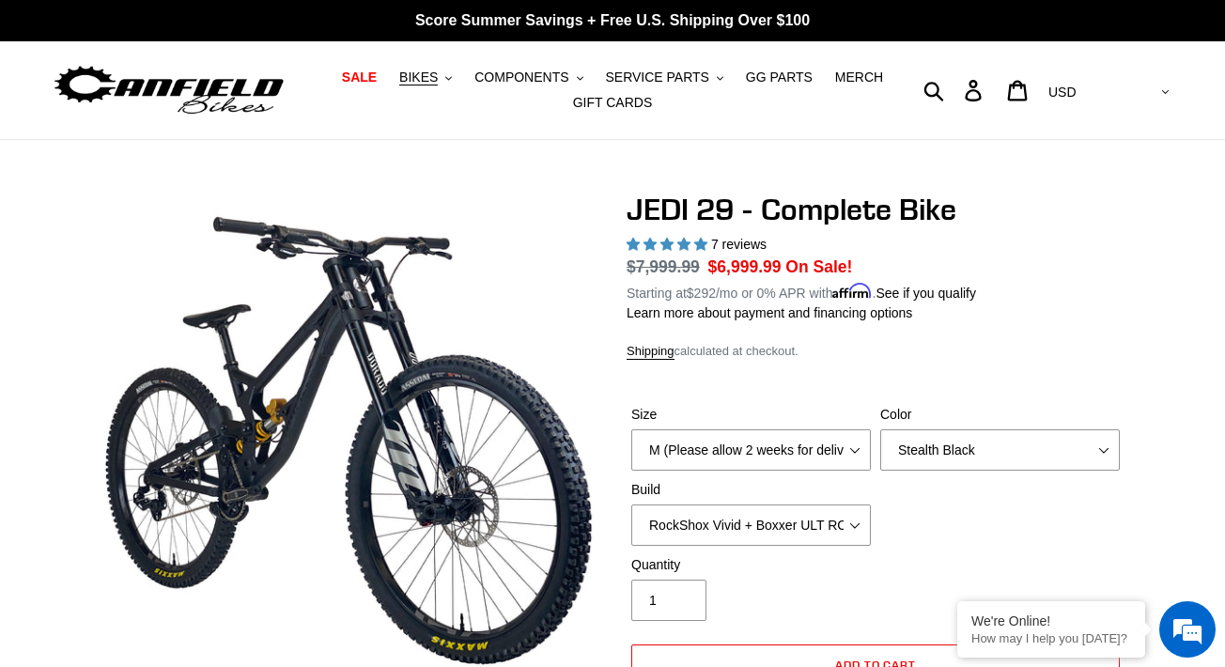
scroll to position [0, 0]
click at [433, 74] on span "BIKES" at bounding box center [418, 78] width 39 height 16
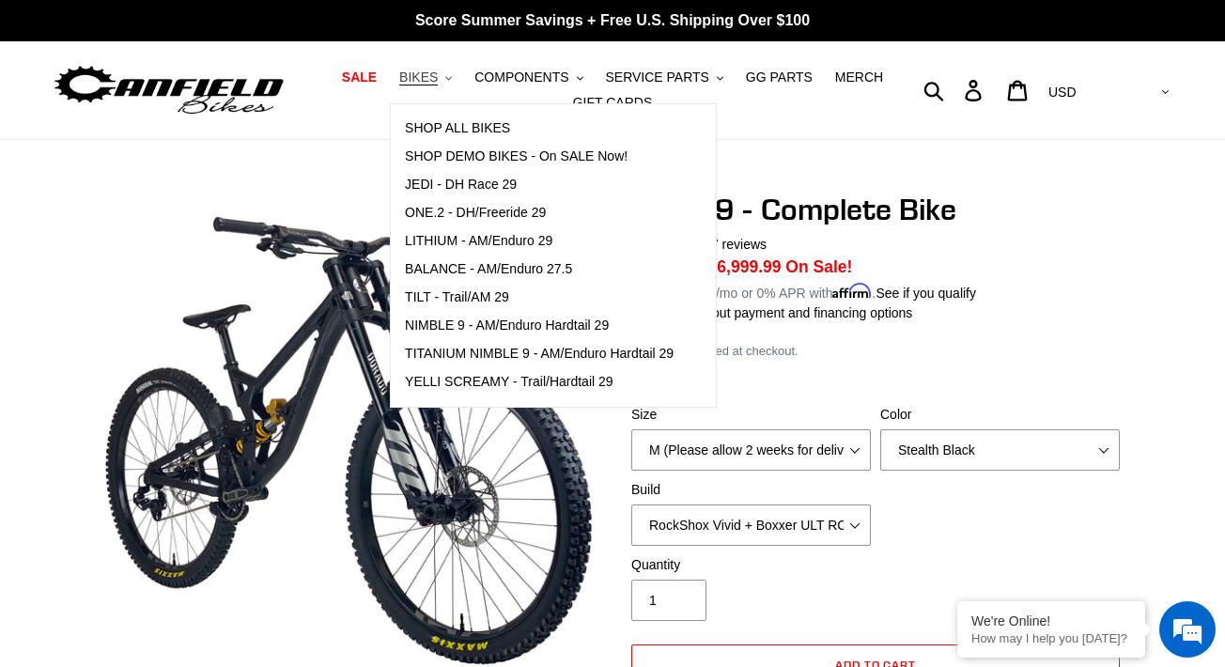
click at [425, 76] on span "BIKES" at bounding box center [418, 78] width 39 height 16
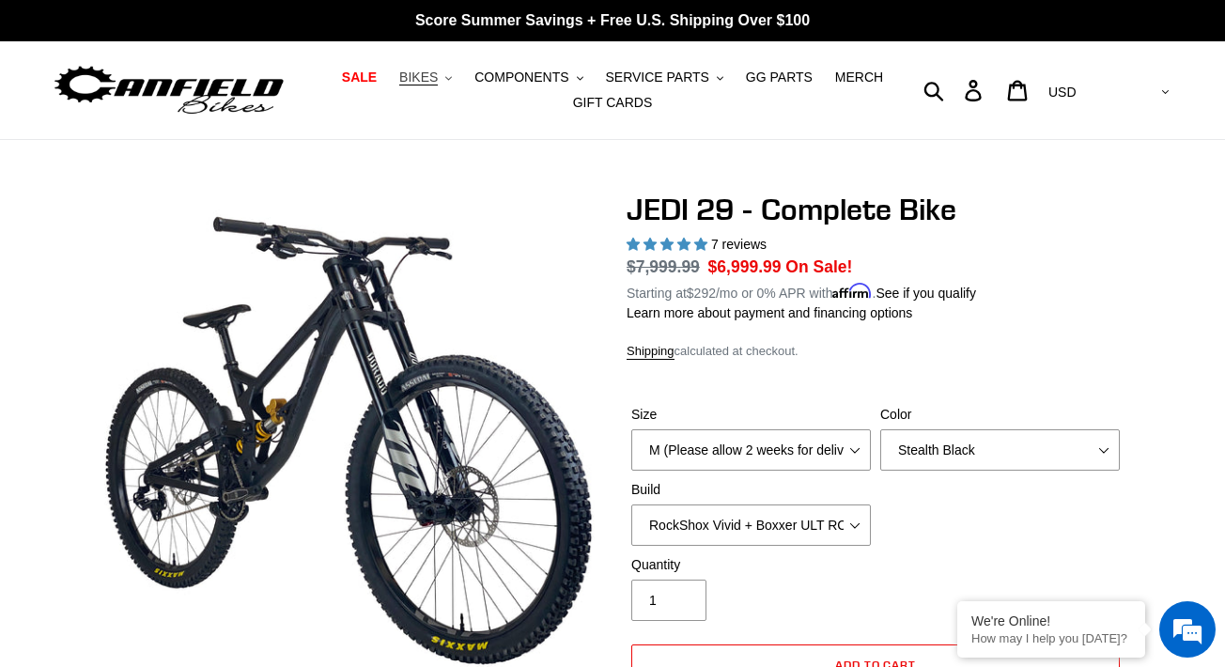
click at [432, 88] on button "BIKES .cls-1{fill:#231f20}" at bounding box center [425, 77] width 71 height 25
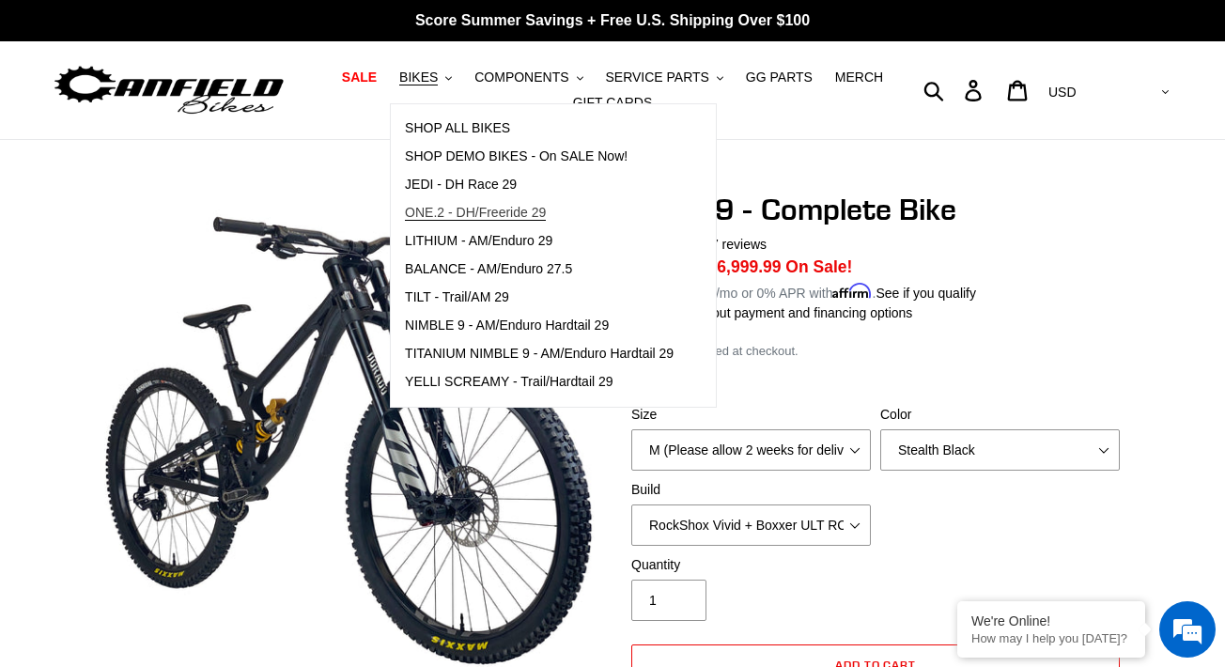
click at [496, 208] on span "ONE.2 - DH/Freeride 29" at bounding box center [475, 213] width 141 height 16
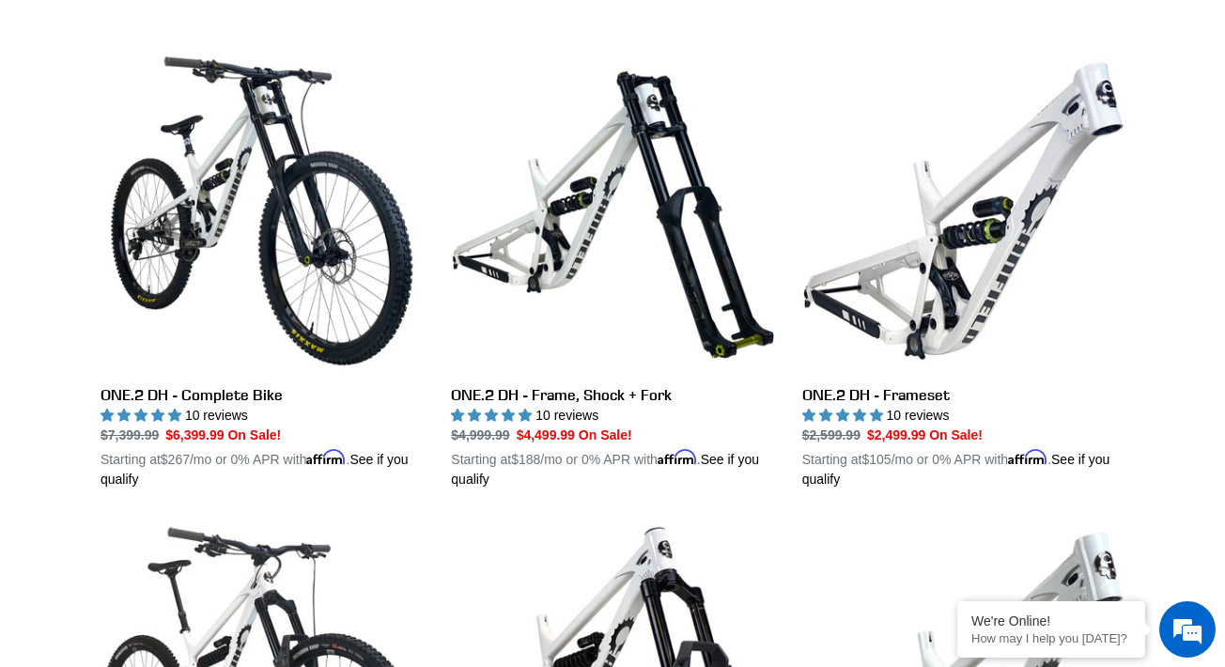
scroll to position [502, 0]
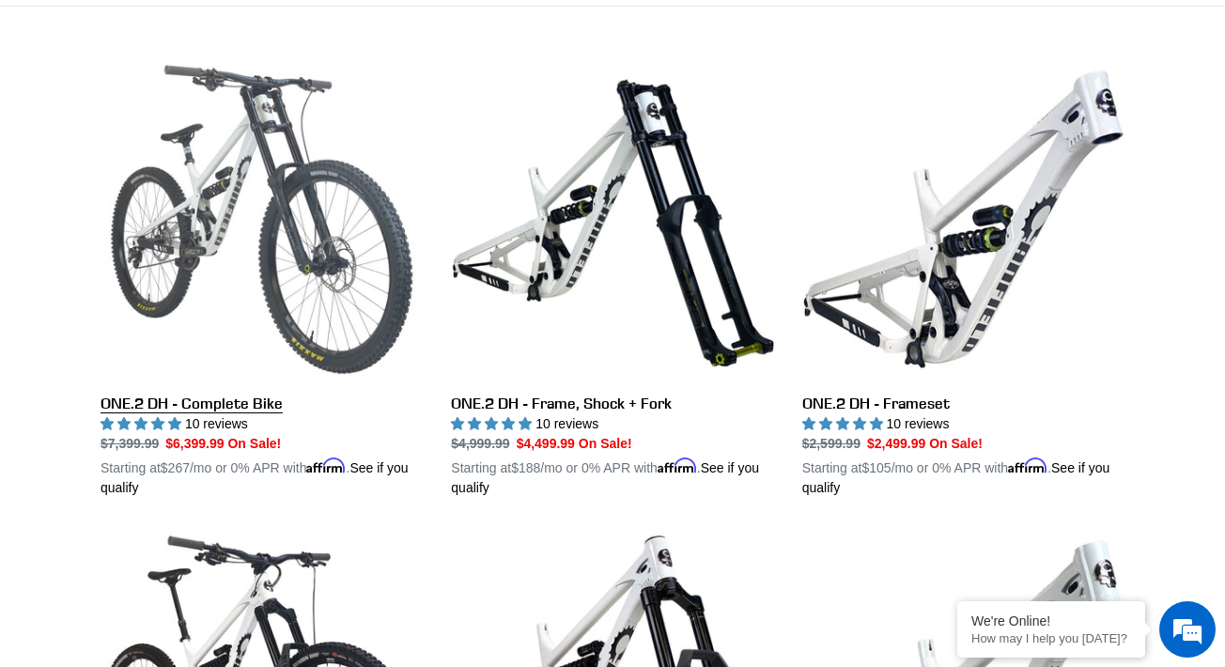
click at [204, 250] on link "ONE.2 DH - Complete Bike" at bounding box center [262, 278] width 322 height 440
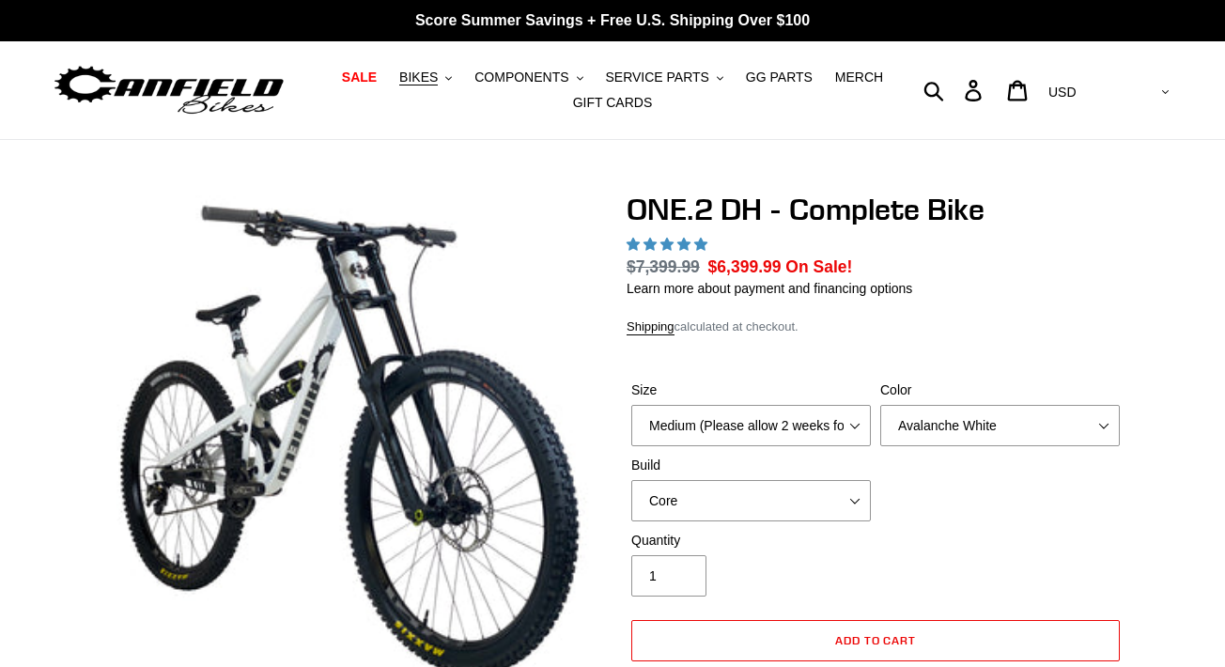
select select "highest-rating"
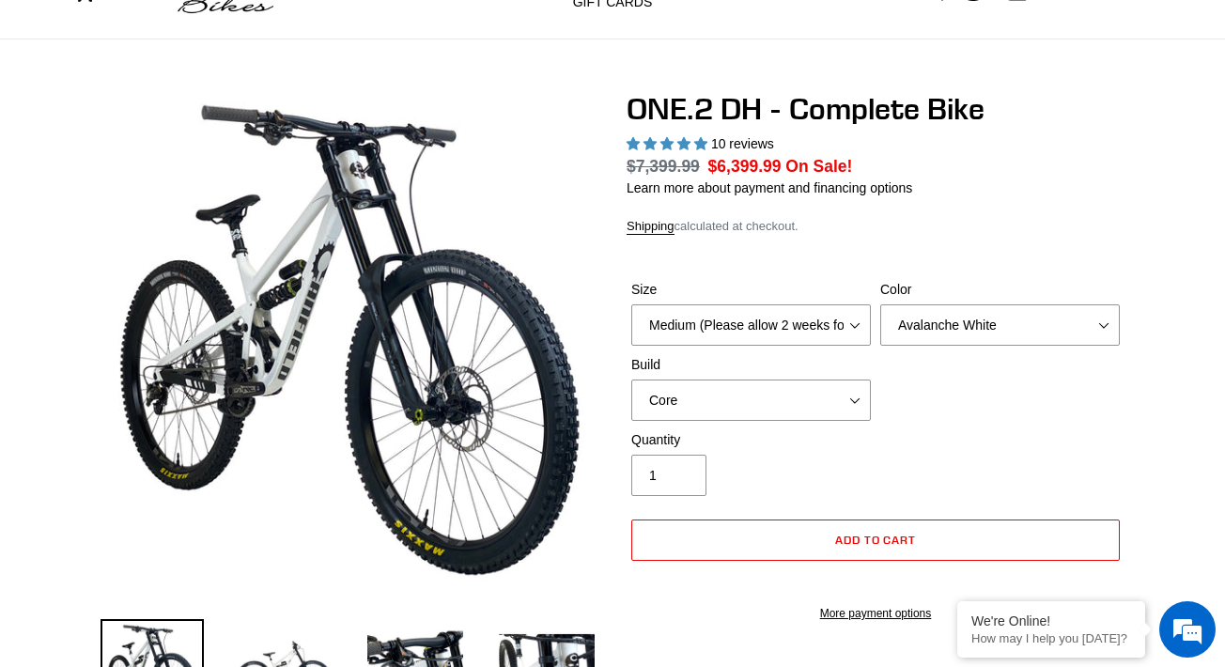
scroll to position [126, 0]
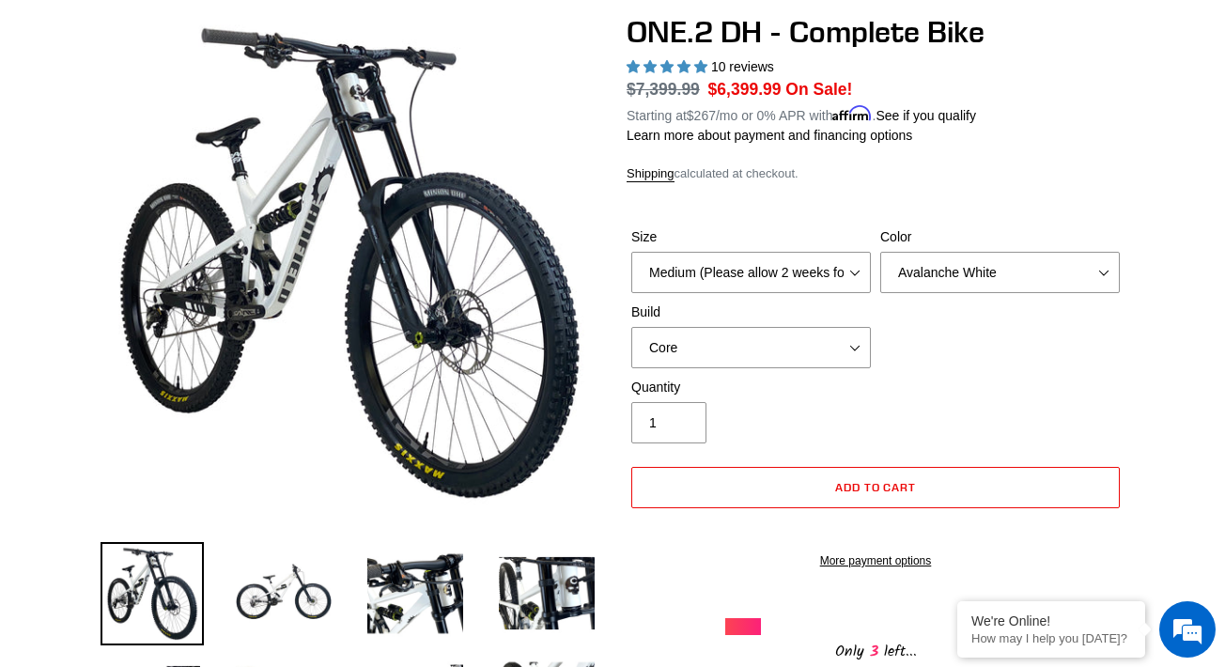
scroll to position [185, 0]
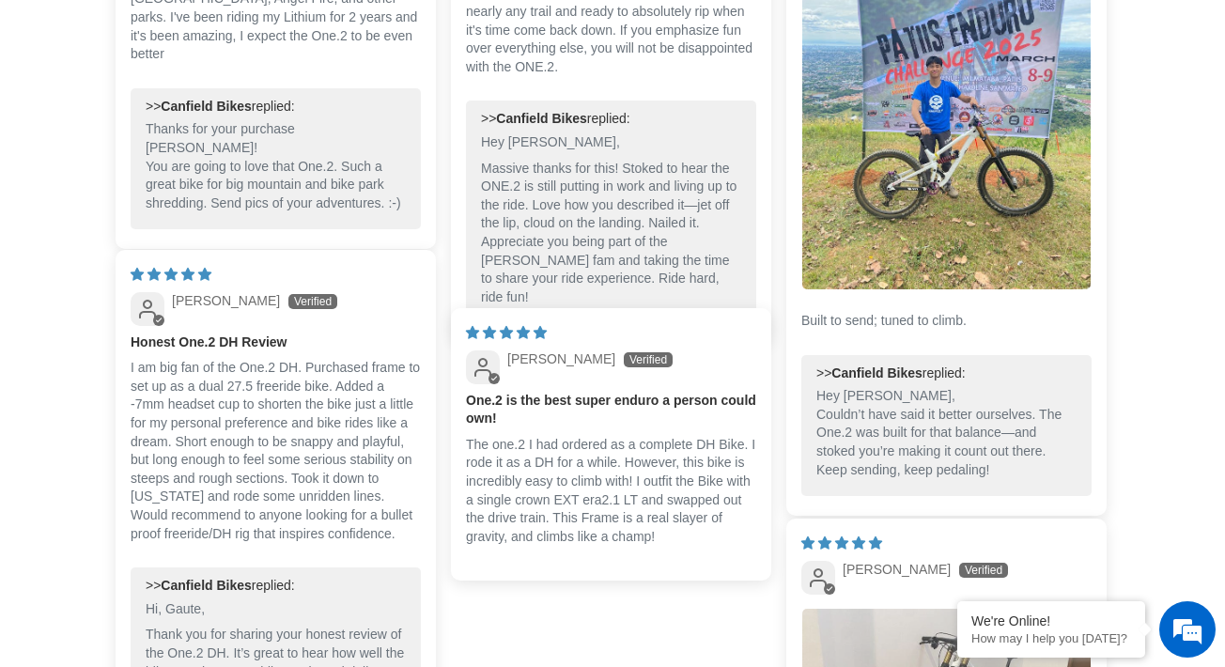
scroll to position [4968, 0]
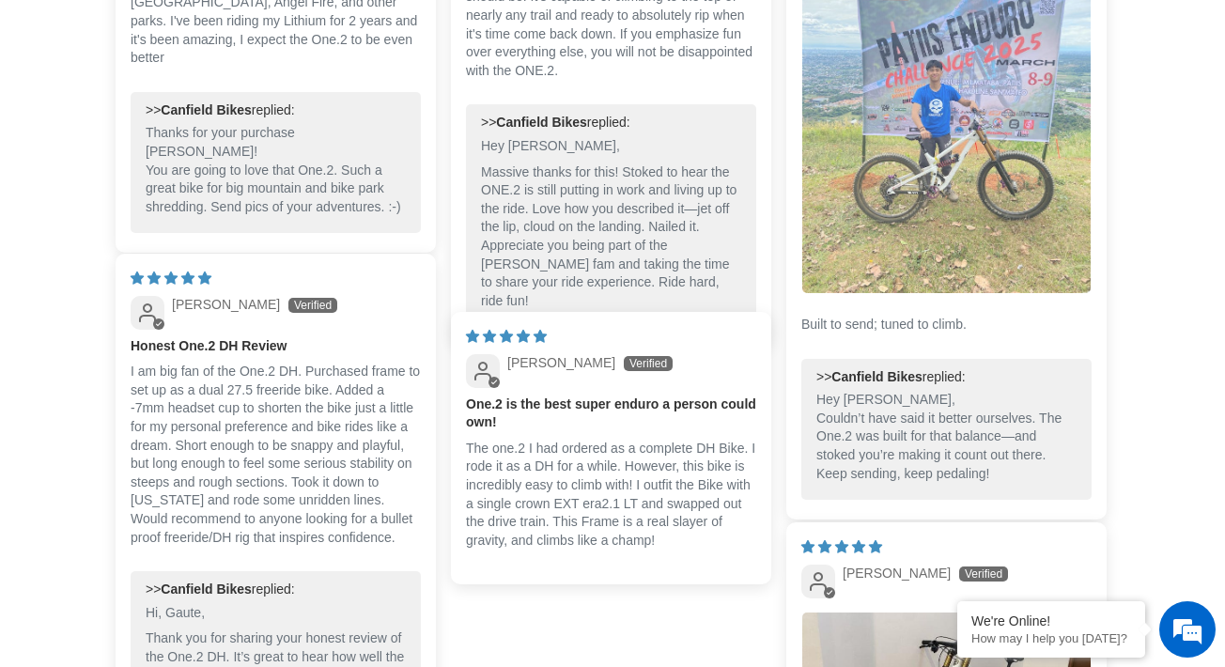
click at [929, 187] on img "Link to user picture 1" at bounding box center [947, 100] width 288 height 385
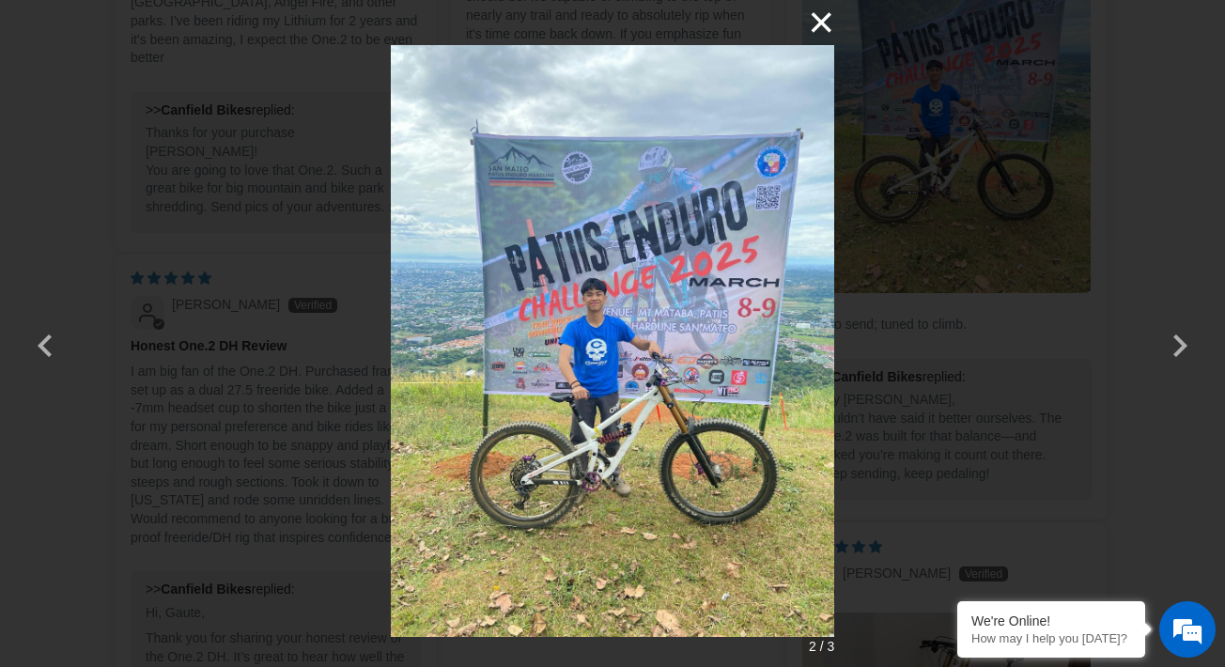
click at [823, 15] on button "×" at bounding box center [811, 22] width 45 height 45
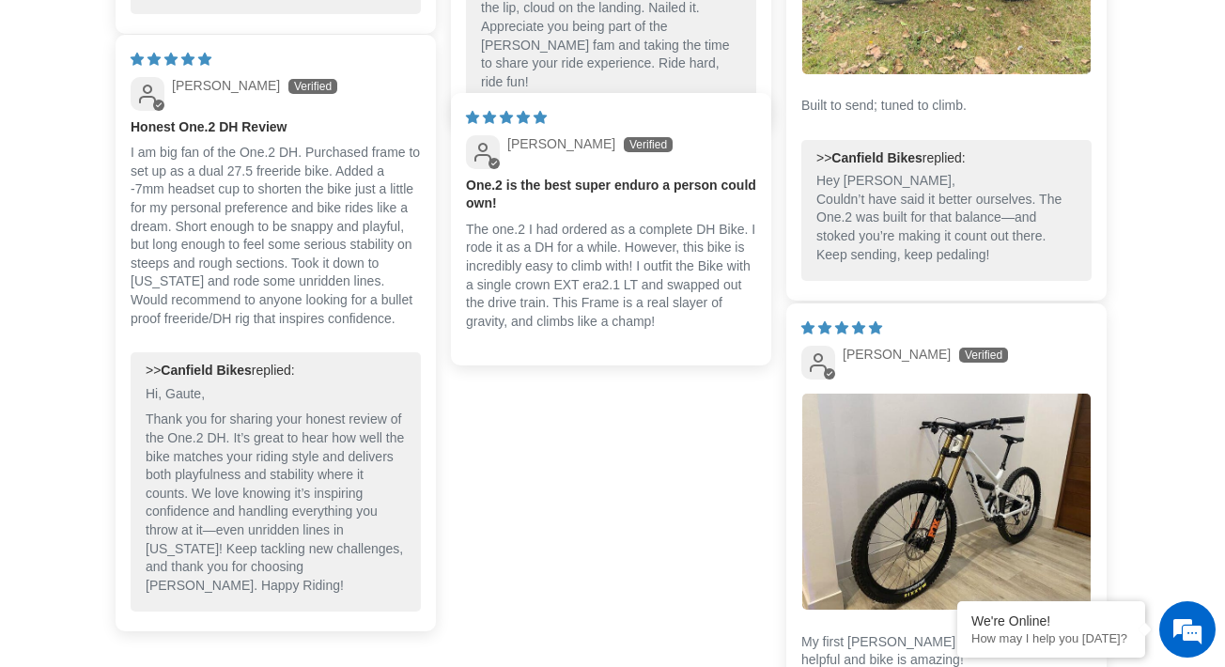
scroll to position [5228, 0]
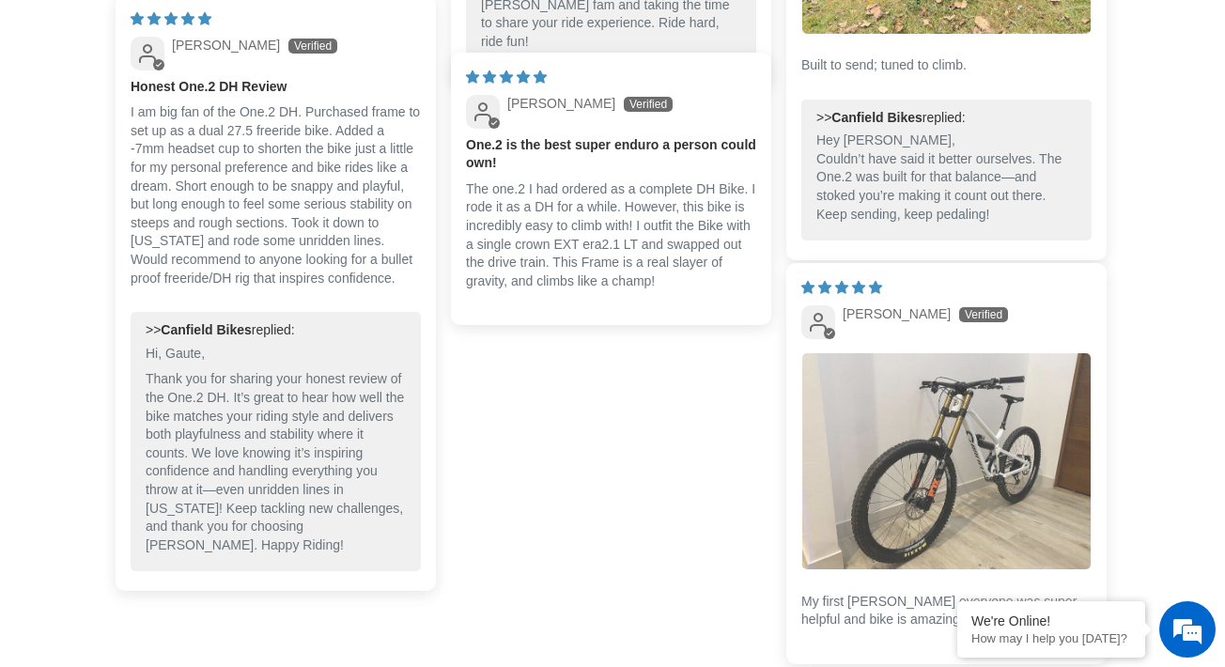
click at [967, 505] on img "Link to user picture 1" at bounding box center [947, 461] width 288 height 216
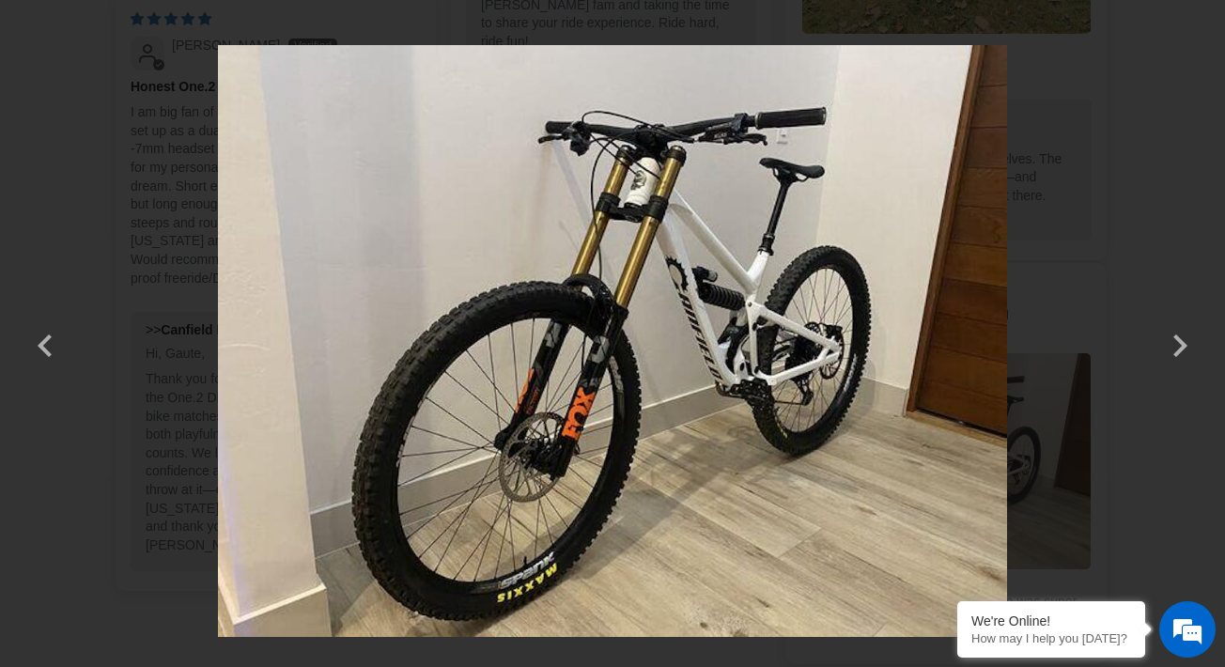
scroll to position [0, 0]
click at [702, 206] on img at bounding box center [612, 333] width 789 height 667
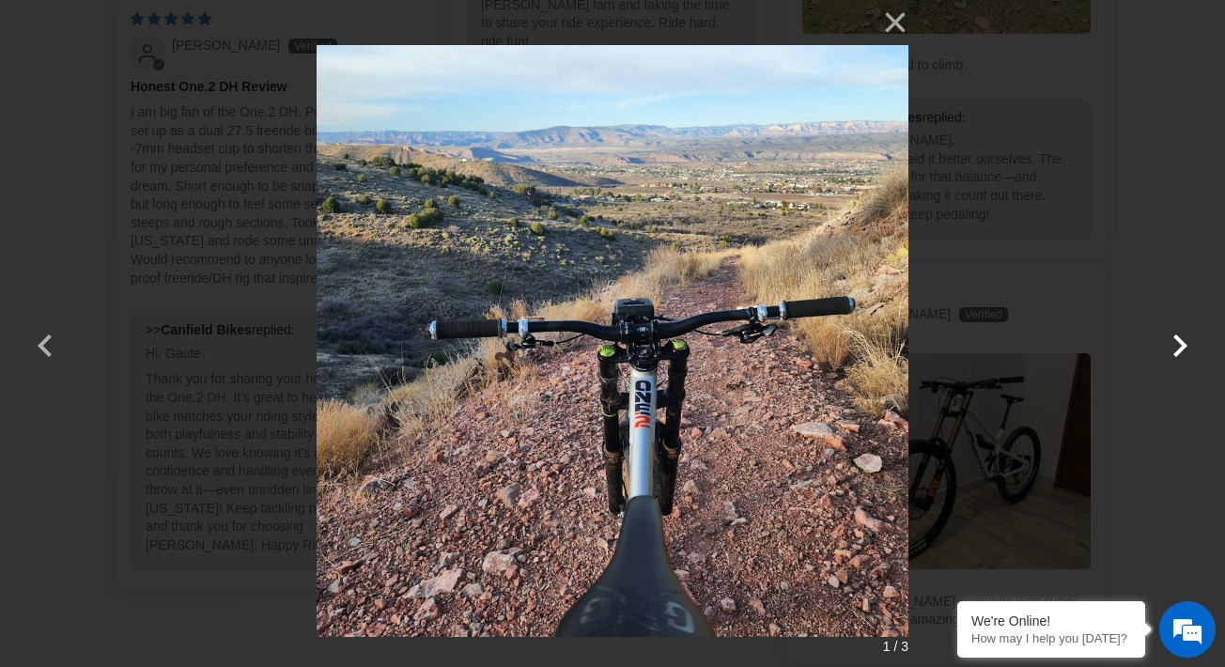
click at [1178, 345] on button "button" at bounding box center [1180, 333] width 45 height 45
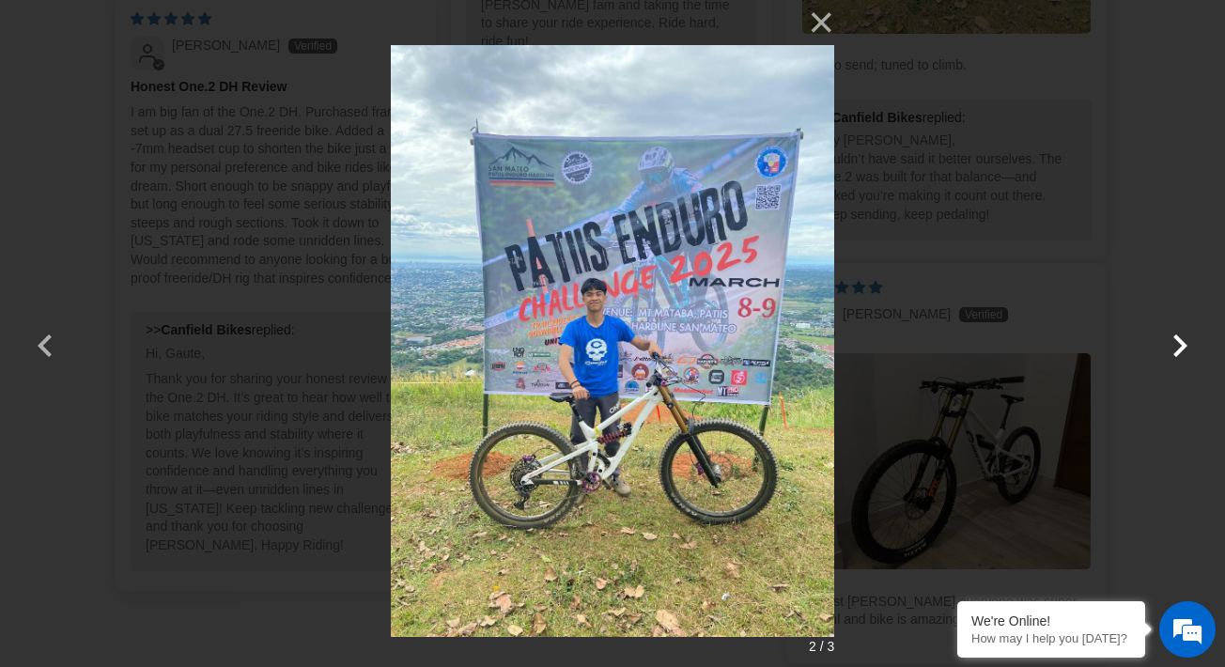
click at [1178, 345] on button "button" at bounding box center [1180, 333] width 45 height 45
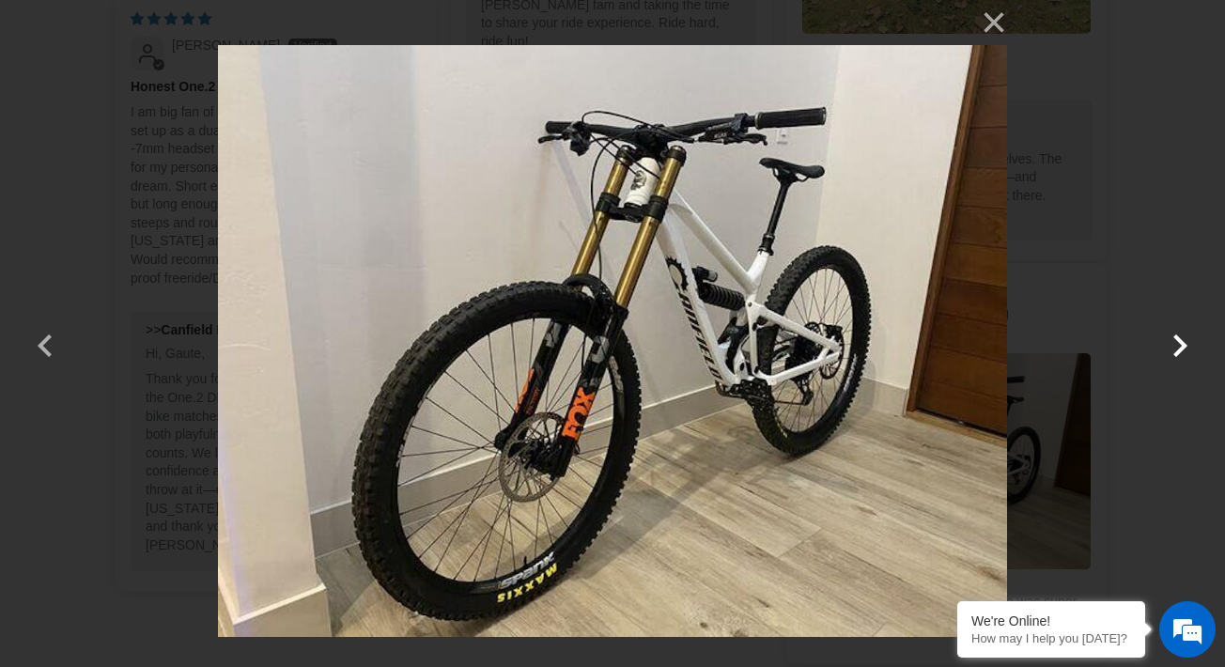
click at [1178, 345] on button "button" at bounding box center [1180, 333] width 45 height 45
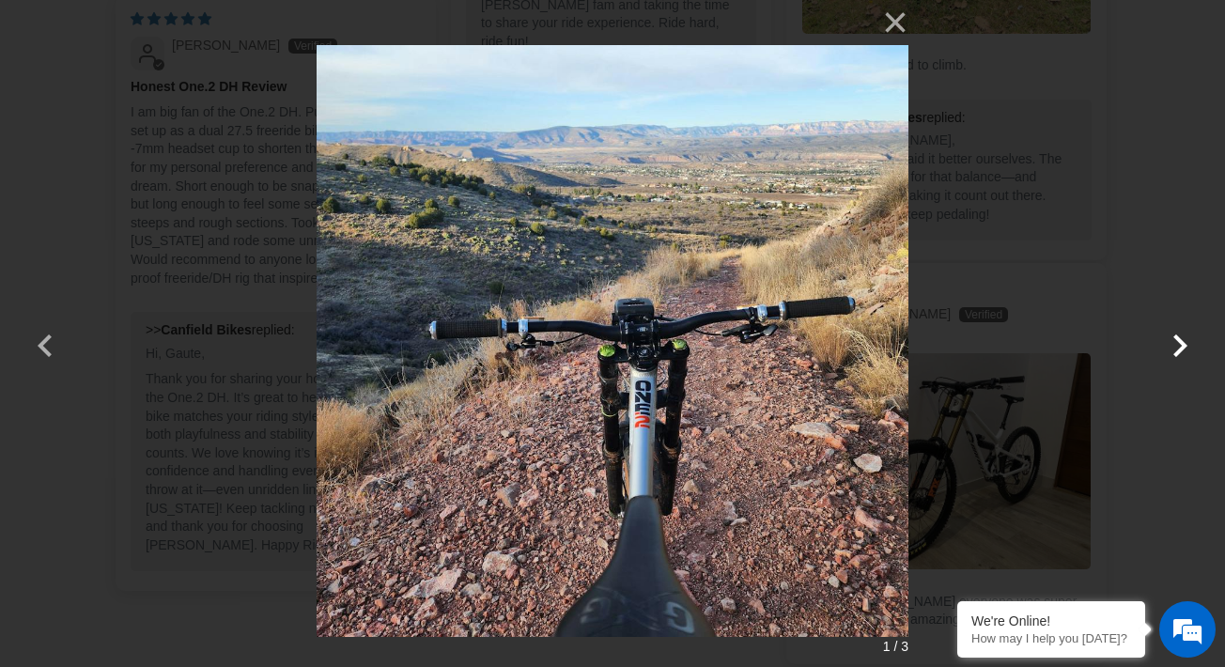
click at [1178, 345] on button "button" at bounding box center [1180, 333] width 45 height 45
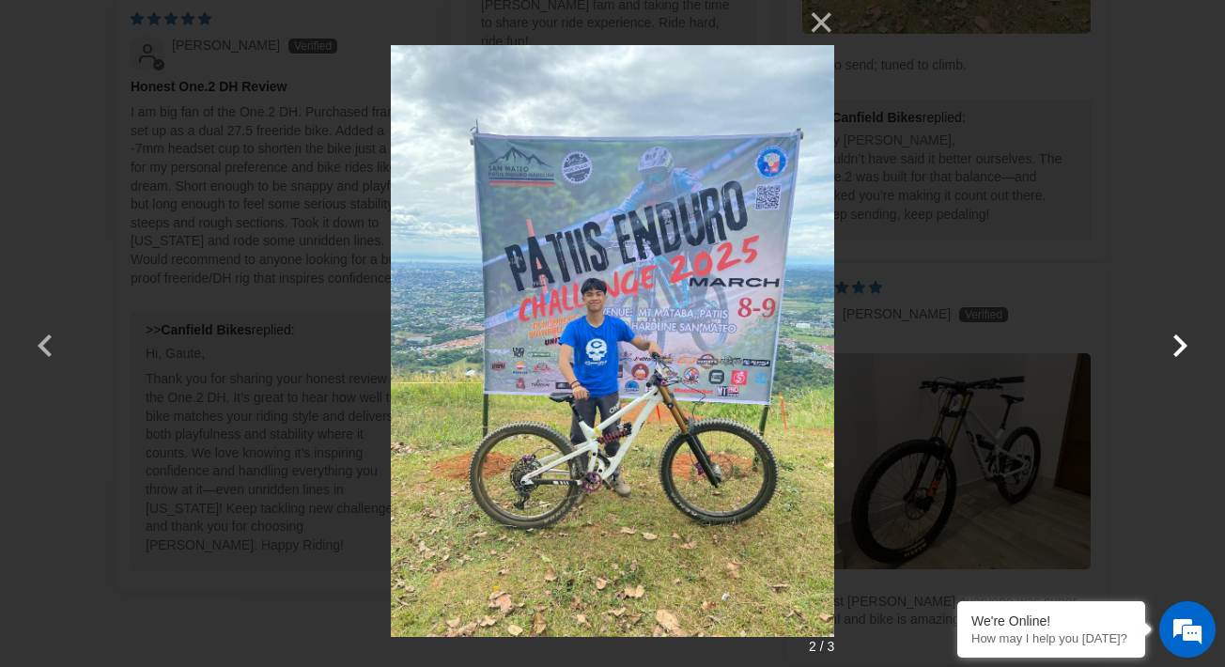
click at [1178, 345] on button "button" at bounding box center [1180, 333] width 45 height 45
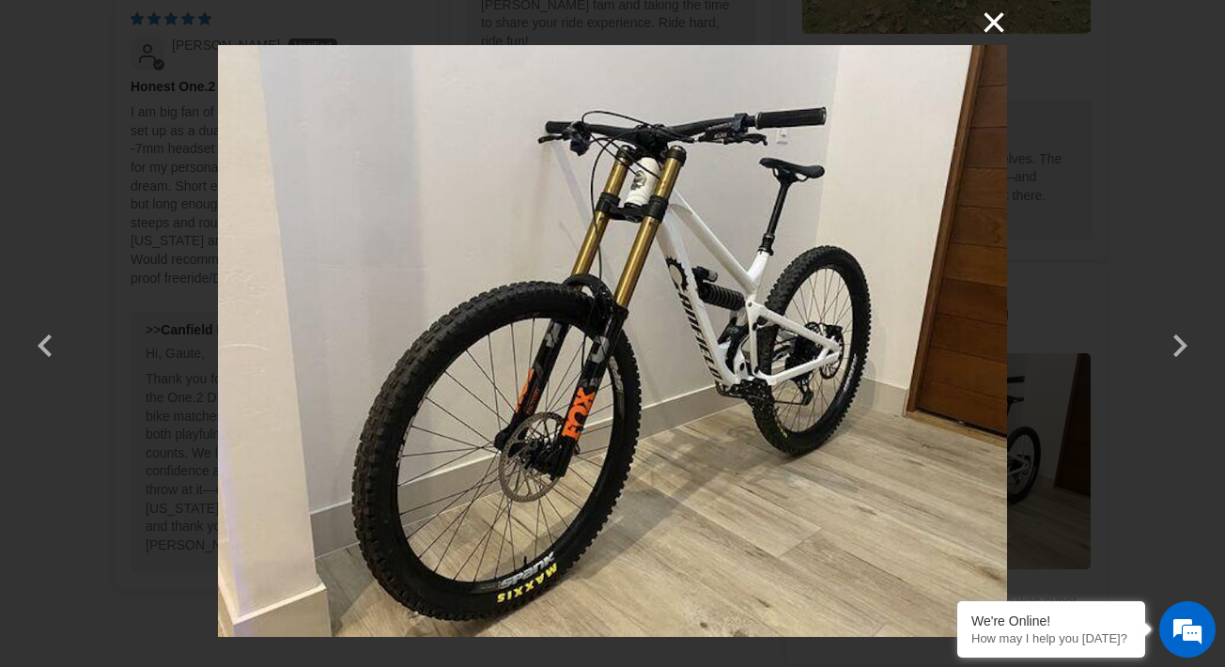
click at [990, 23] on button "×" at bounding box center [984, 22] width 45 height 45
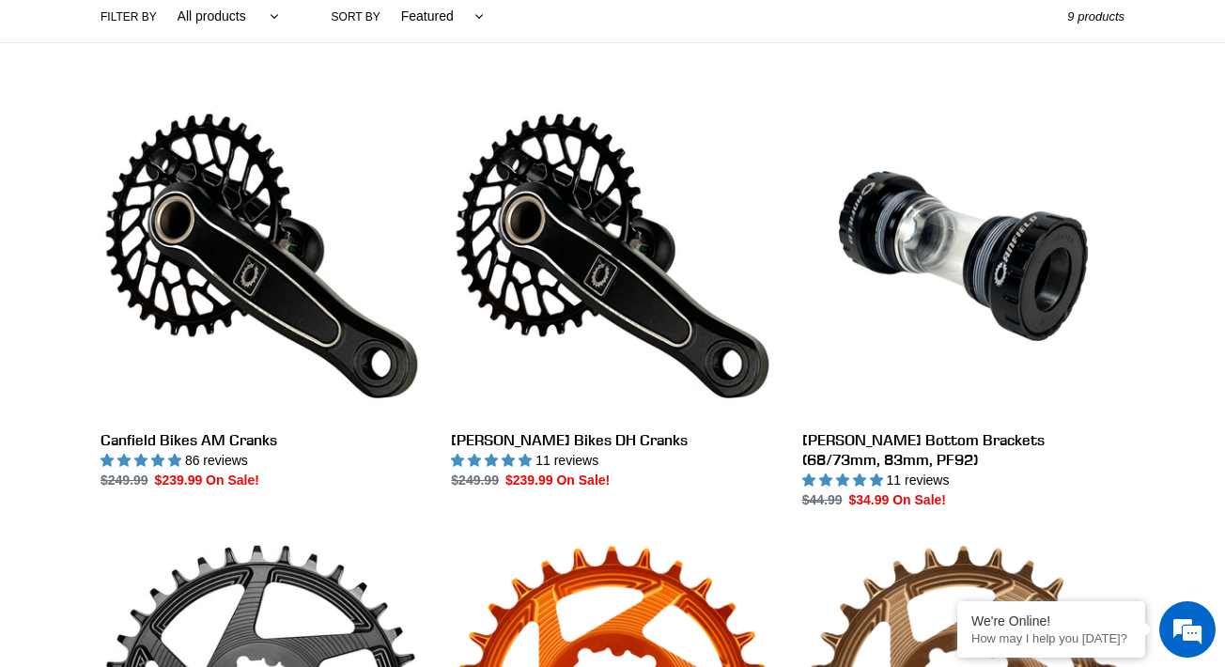
scroll to position [527, 0]
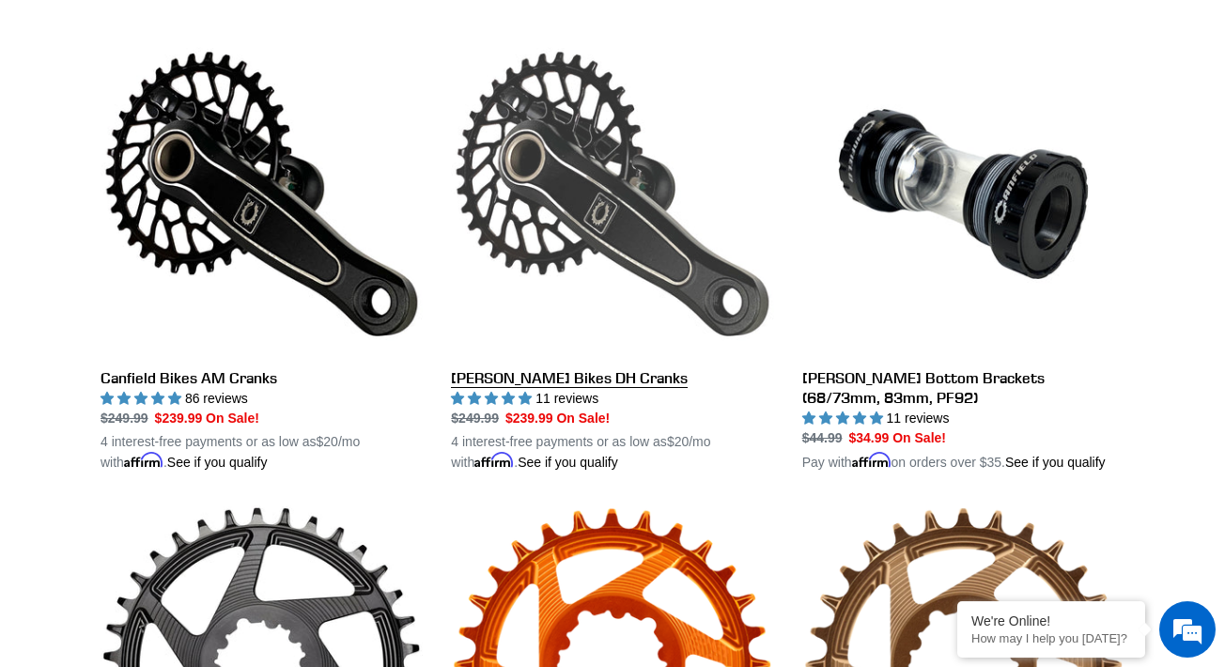
click at [651, 210] on link "[PERSON_NAME] Bikes DH Cranks" at bounding box center [612, 253] width 322 height 440
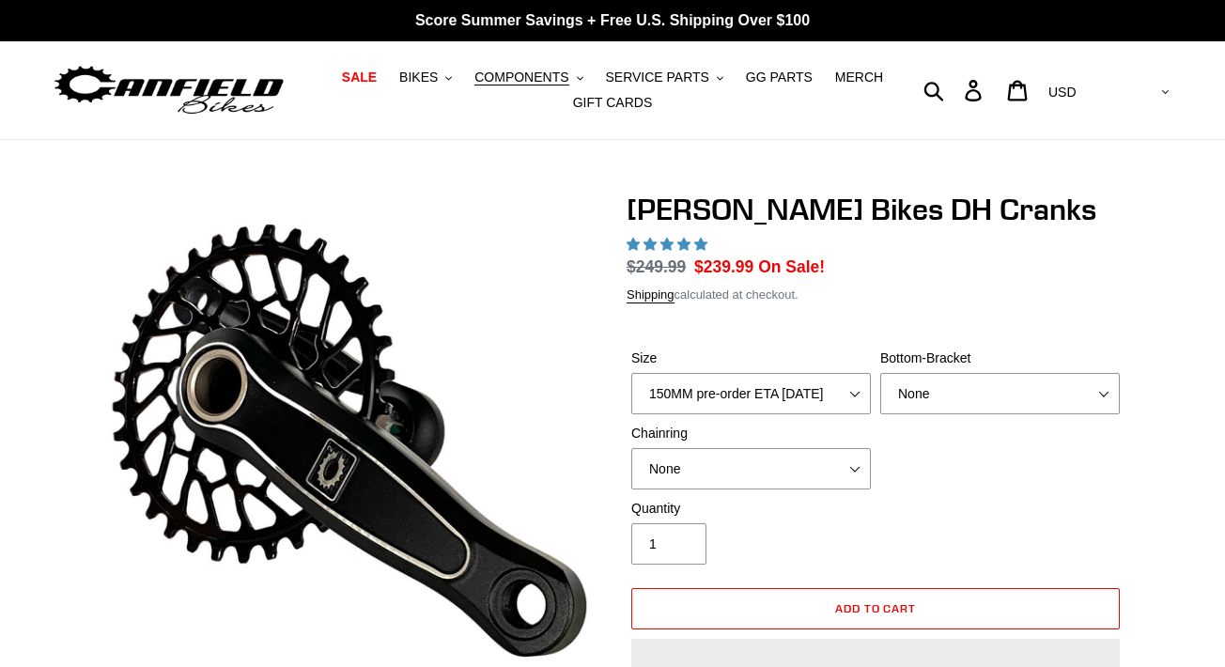
select select "highest-rating"
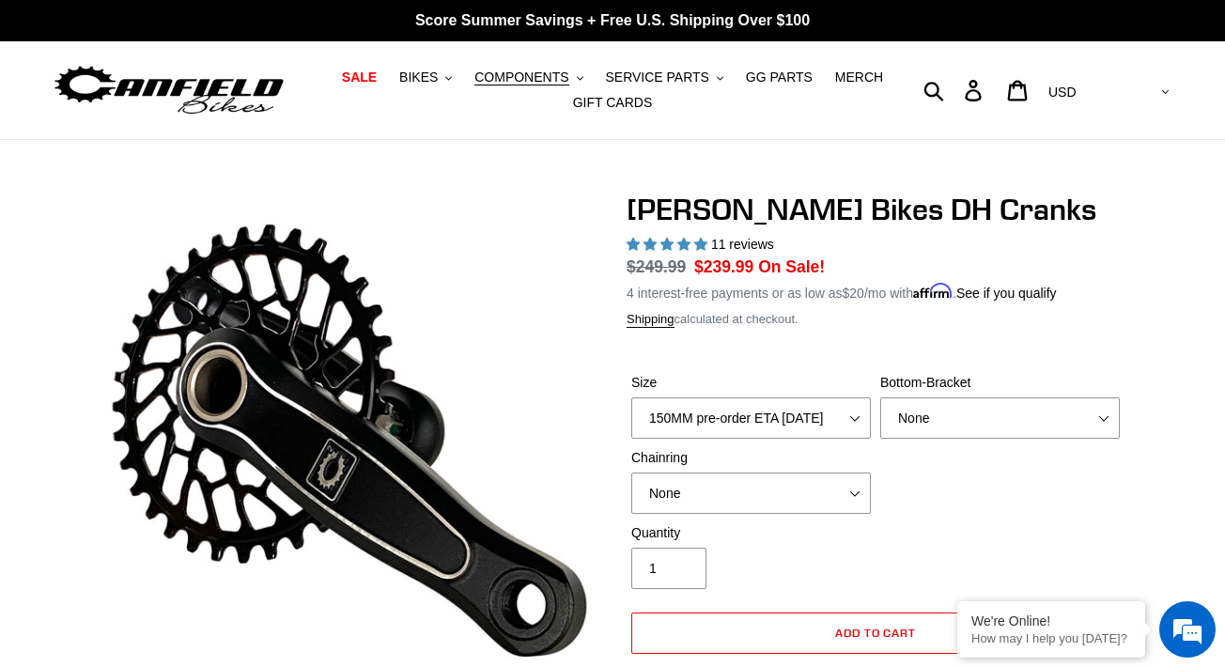
click at [966, 387] on label "Bottom-Bracket" at bounding box center [1001, 383] width 240 height 20
click at [966, 397] on select "None BSA Threaded 83mm" at bounding box center [1001, 417] width 240 height 41
click at [920, 493] on div "Size 150MM pre-order ETA [DATE] 155MM pre-order ETA [DATE] 160MM pre-order ETA …" at bounding box center [876, 448] width 498 height 150
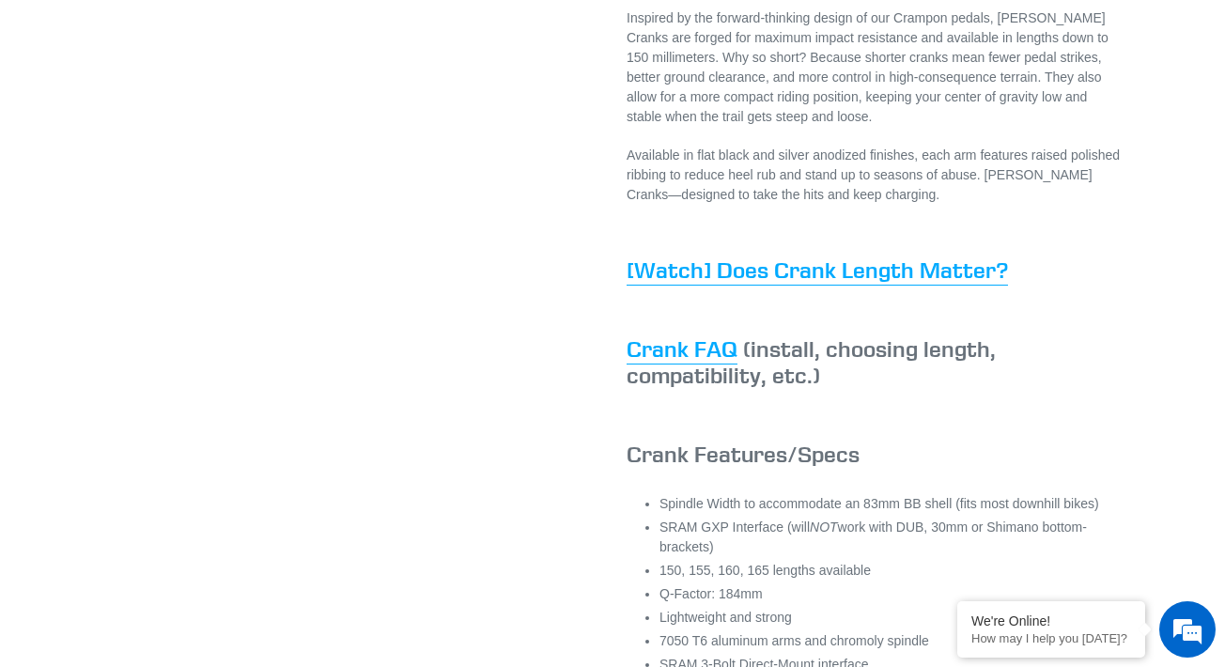
scroll to position [1227, 0]
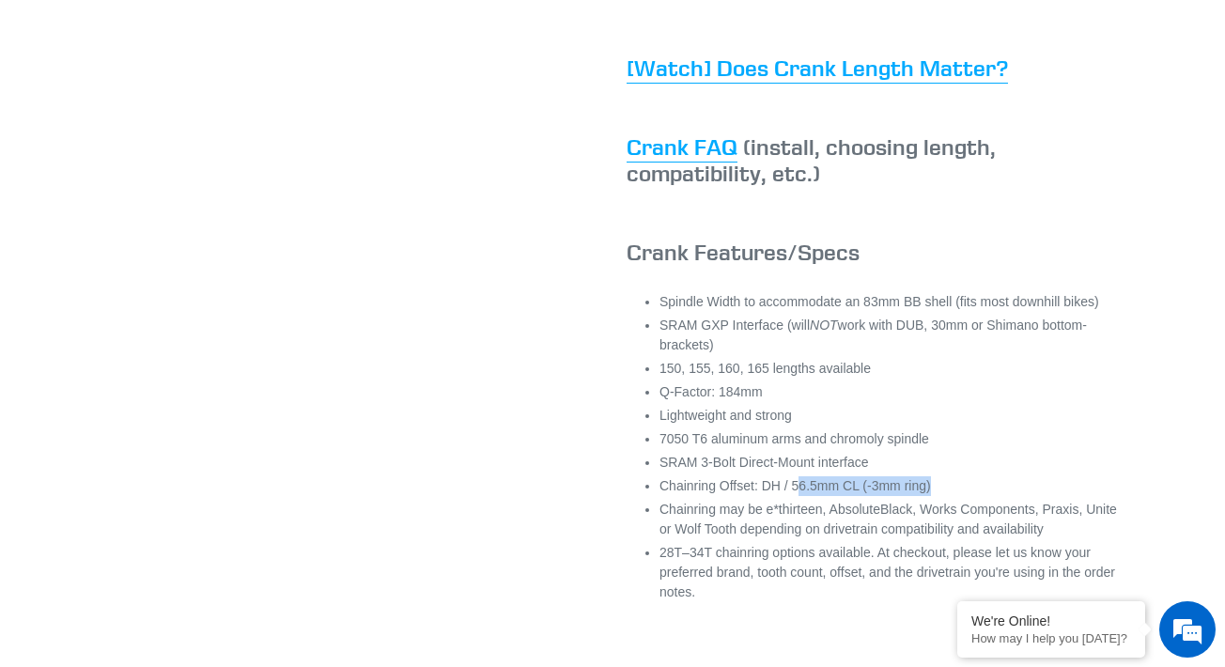
drag, startPoint x: 801, startPoint y: 503, endPoint x: 946, endPoint y: 499, distance: 145.7
click at [946, 496] on li "Chainring Offset: DH / 56.5mm CL (-3mm ring)" at bounding box center [892, 486] width 465 height 20
click at [920, 426] on li "Lightweight and strong" at bounding box center [892, 416] width 465 height 20
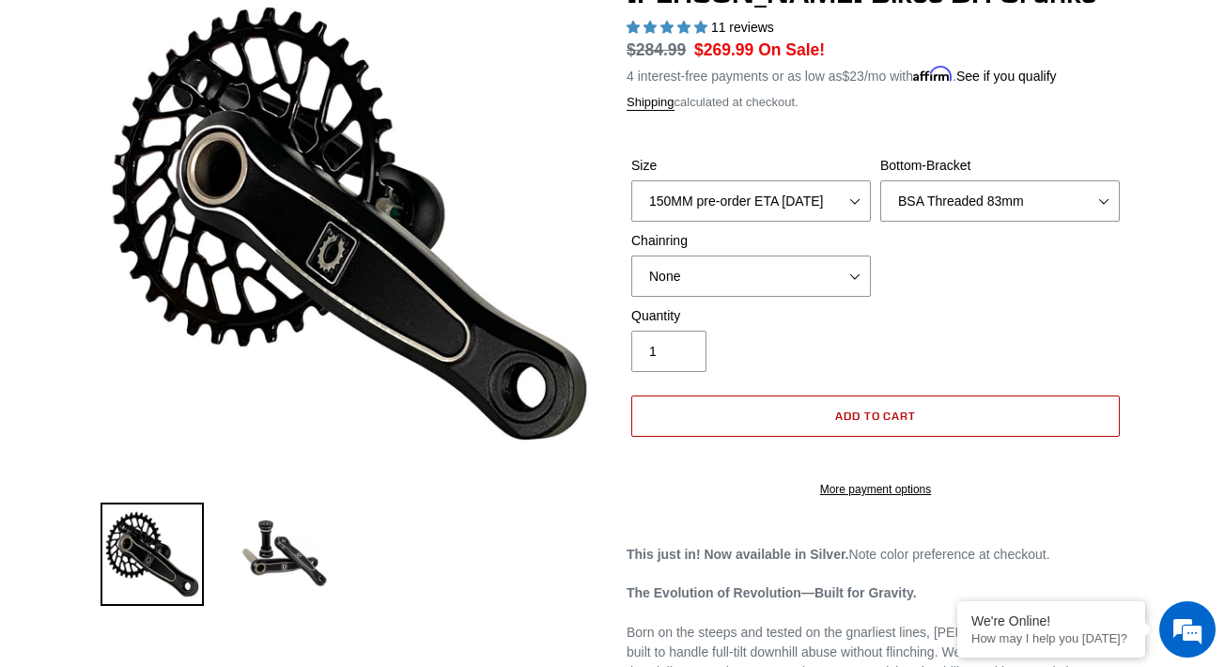
scroll to position [215, 0]
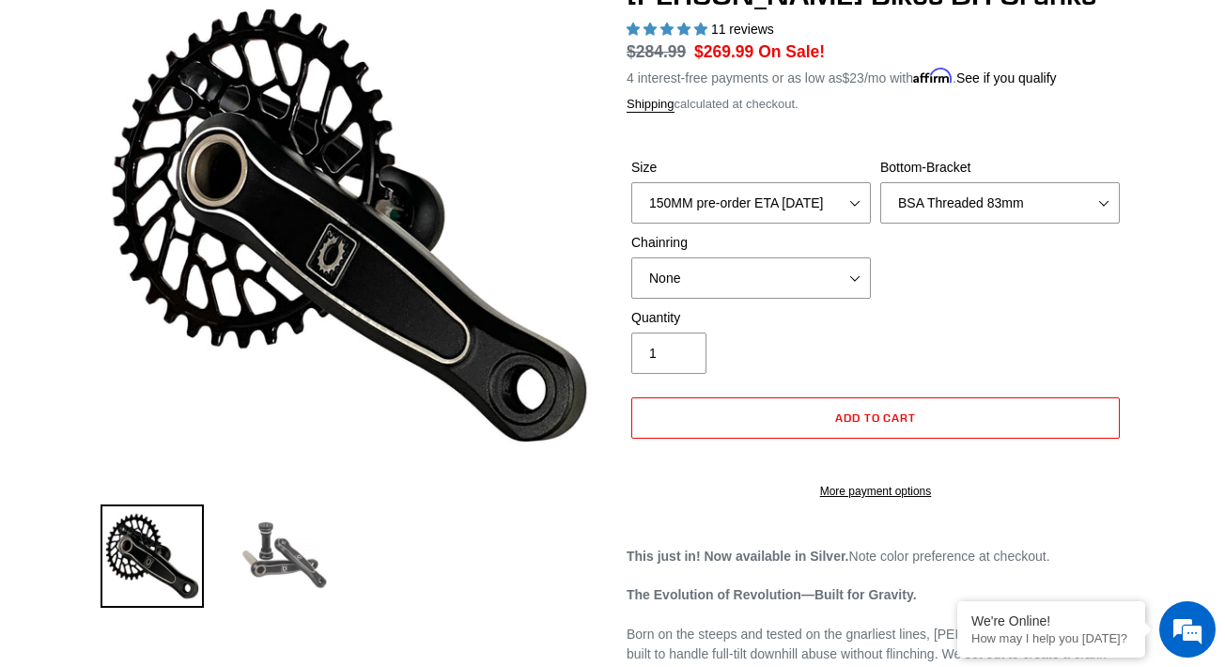
click at [267, 564] on img at bounding box center [283, 556] width 103 height 103
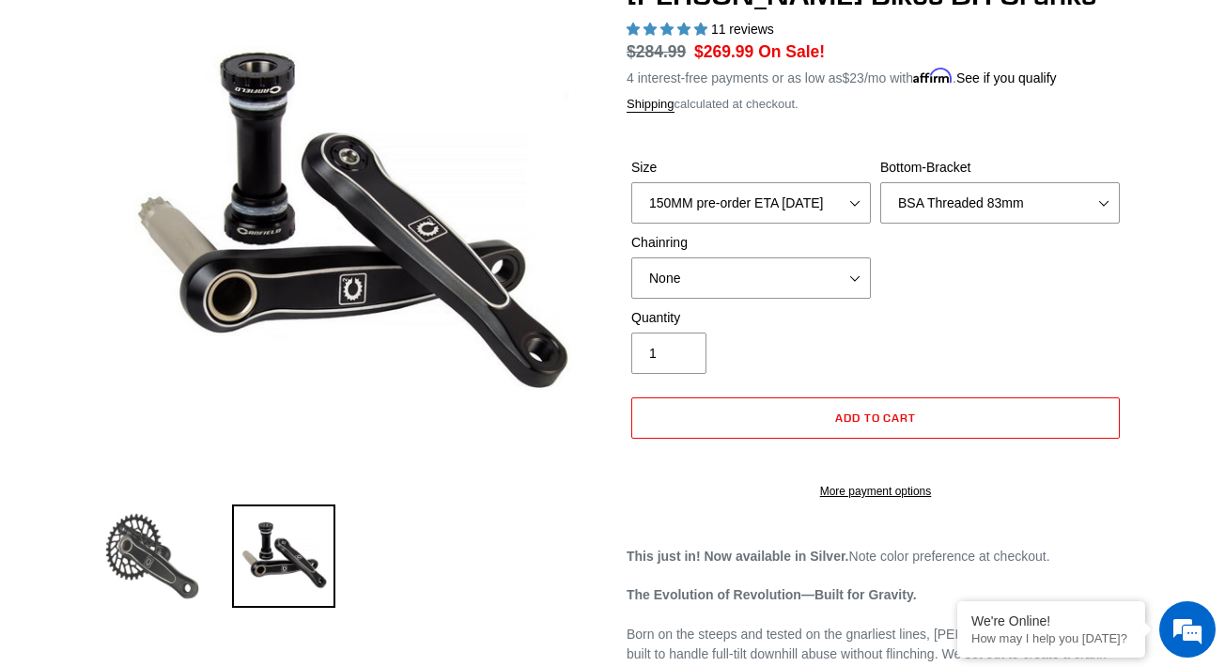
click at [147, 551] on img at bounding box center [152, 556] width 103 height 103
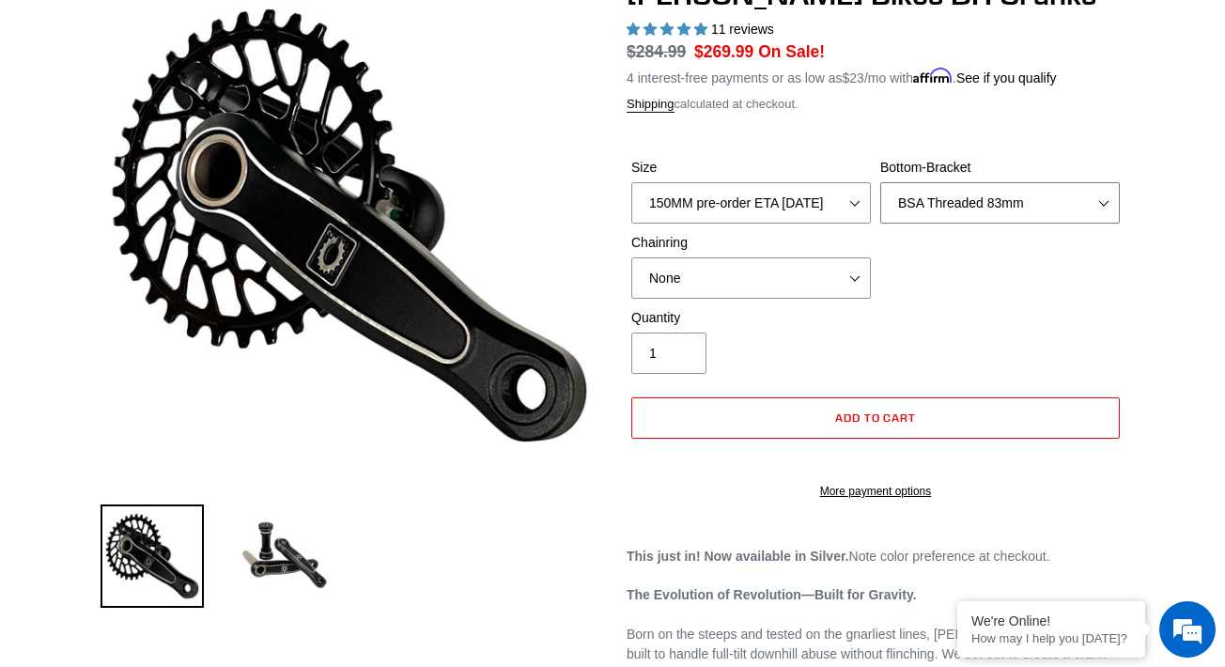
select select "None"
click at [960, 296] on div "Size 150MM pre-order ETA [DATE] 155MM pre-order ETA [DATE] 160MM pre-order ETA …" at bounding box center [876, 233] width 498 height 150
click at [953, 339] on div "Quantity 1" at bounding box center [876, 345] width 498 height 75
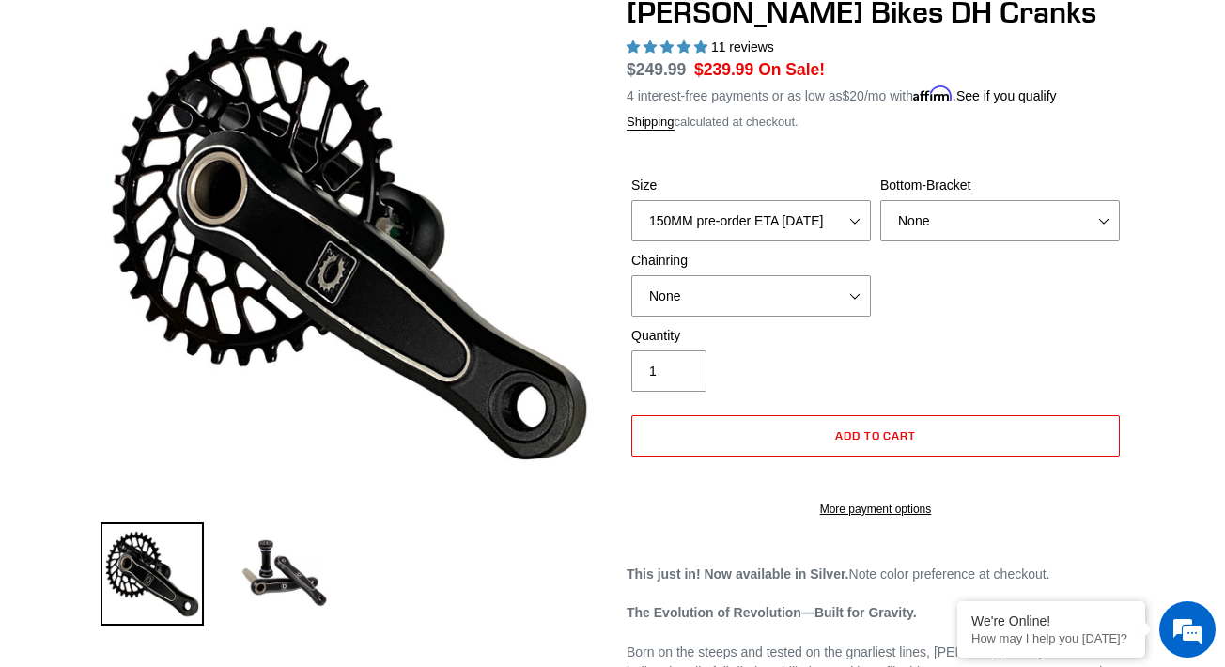
scroll to position [203, 0]
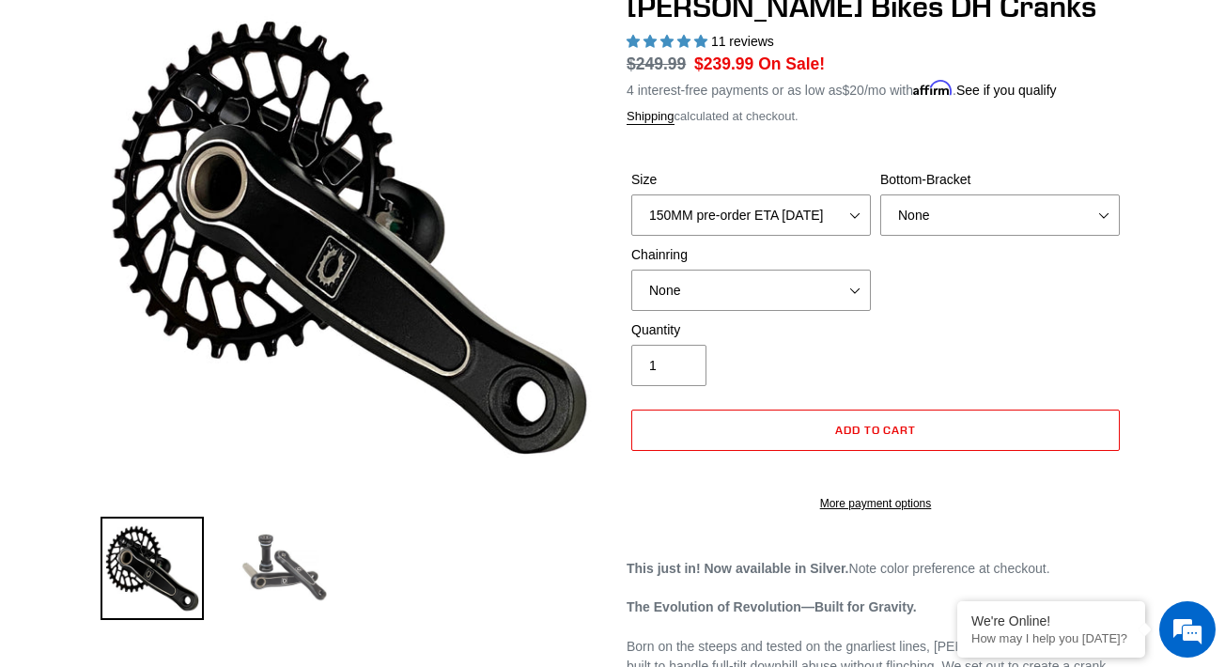
click at [268, 580] on img at bounding box center [283, 568] width 103 height 103
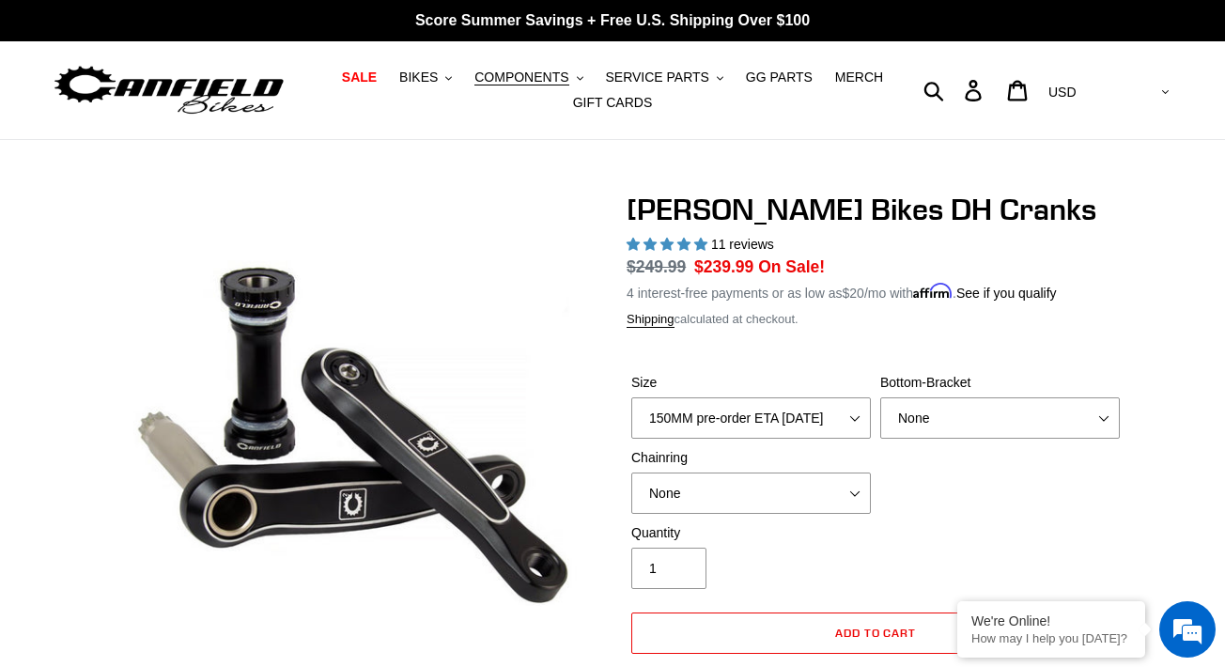
scroll to position [0, 0]
